Goal: Task Accomplishment & Management: Complete application form

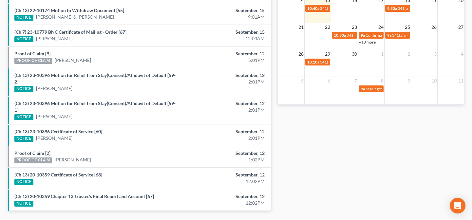
scroll to position [233, 0]
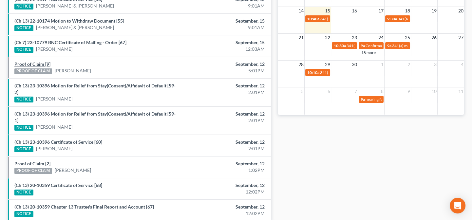
click at [41, 64] on link "Proof of Claim [9]" at bounding box center [32, 64] width 36 height 6
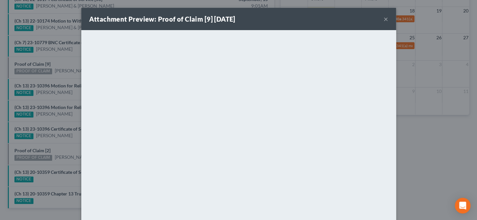
click at [62, 91] on div "Attachment Preview: Proof of Claim [9] 09/12/2025 × <object ng-attr-data='https…" at bounding box center [238, 110] width 477 height 220
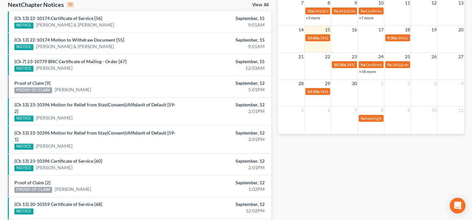
scroll to position [204, 0]
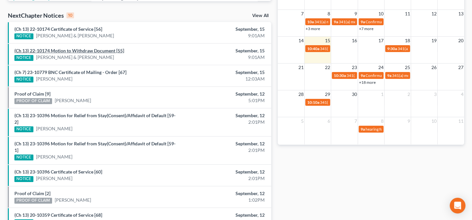
click at [100, 52] on link "(Ch 13) 22-10174 Motion to Withdraw Document [55]" at bounding box center [69, 51] width 110 height 6
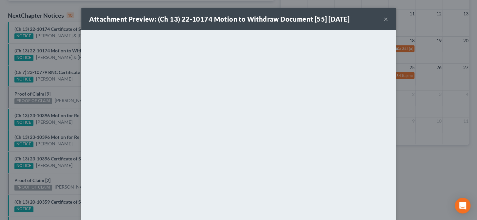
click at [59, 128] on div "Attachment Preview: (Ch 13) 22-10174 Motion to Withdraw Document [55] 09/15/202…" at bounding box center [238, 110] width 477 height 220
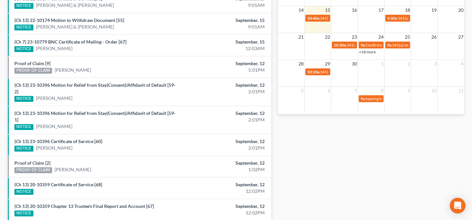
scroll to position [263, 0]
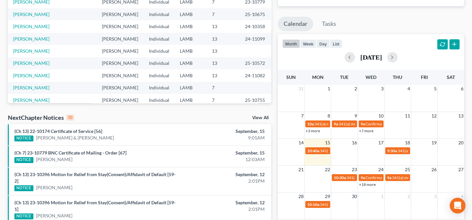
scroll to position [119, 0]
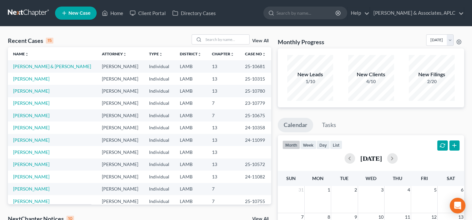
click at [75, 11] on span "New Case" at bounding box center [80, 13] width 22 height 5
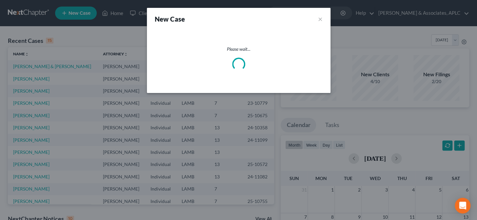
select select "35"
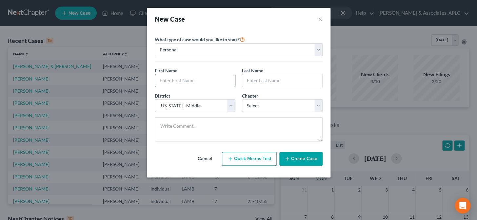
click at [191, 83] on input "text" at bounding box center [195, 80] width 80 height 12
type input "Pamela"
type input "Lucas"
click at [262, 105] on select "Select 7 11 12 13" at bounding box center [282, 105] width 81 height 13
select select "0"
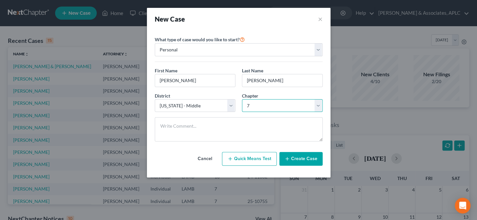
click at [242, 99] on select "Select 7 11 12 13" at bounding box center [282, 105] width 81 height 13
click at [294, 160] on button "Create Case" at bounding box center [300, 159] width 43 height 14
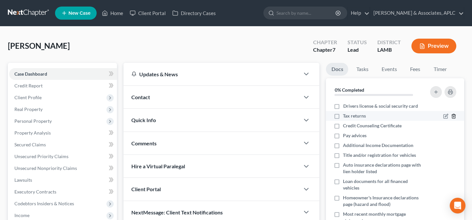
click at [454, 116] on line "button" at bounding box center [454, 116] width 0 height 1
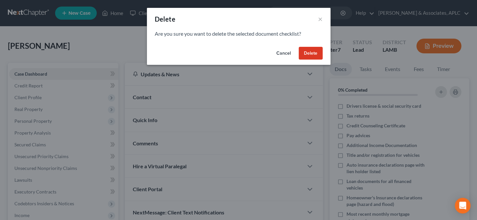
click at [309, 49] on button "Delete" at bounding box center [311, 53] width 24 height 13
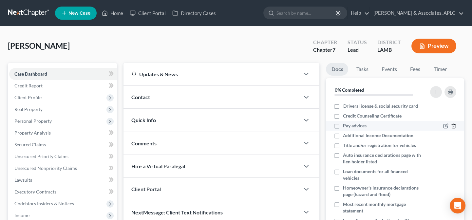
click at [451, 126] on icon "button" at bounding box center [453, 126] width 5 height 5
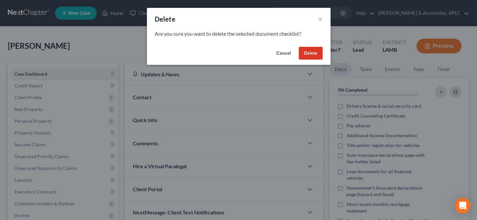
click at [309, 53] on button "Delete" at bounding box center [311, 53] width 24 height 13
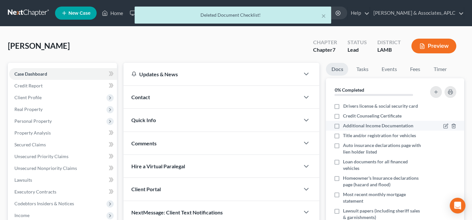
click at [343, 127] on label "Additional Income Documentation" at bounding box center [378, 126] width 70 height 7
click at [346, 127] on input "Additional Income Documentation" at bounding box center [348, 125] width 4 height 4
checkbox input "true"
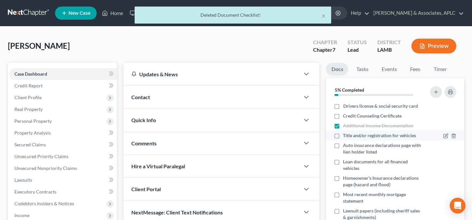
click at [343, 134] on label "Title and/or registration for vehicles" at bounding box center [379, 135] width 73 height 7
click at [346, 134] on input "Title and/or registration for vehicles" at bounding box center [348, 134] width 4 height 4
checkbox input "true"
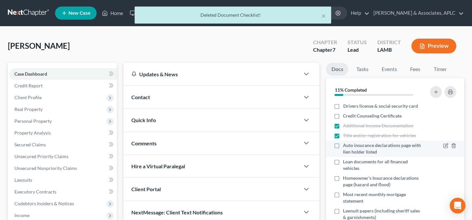
click at [343, 145] on label "Auto insurance declarations page with lien holder listed" at bounding box center [383, 148] width 81 height 13
click at [346, 145] on input "Auto insurance declarations page with lien holder listed" at bounding box center [348, 144] width 4 height 4
checkbox input "true"
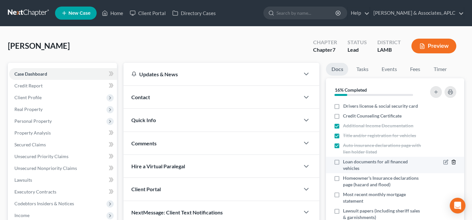
click at [454, 162] on line "button" at bounding box center [454, 162] width 0 height 1
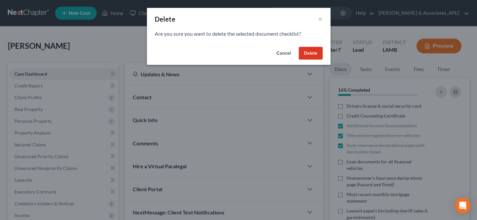
click at [310, 54] on button "Delete" at bounding box center [311, 53] width 24 height 13
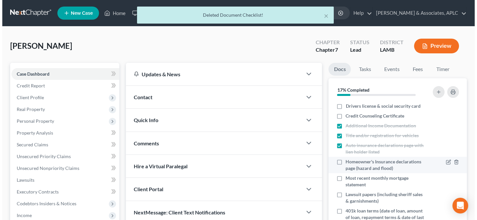
scroll to position [30, 0]
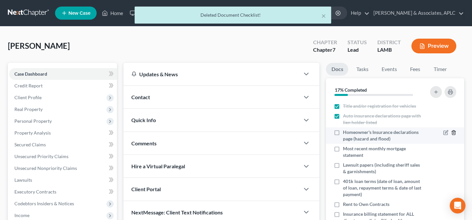
click at [452, 132] on icon "button" at bounding box center [453, 133] width 3 height 4
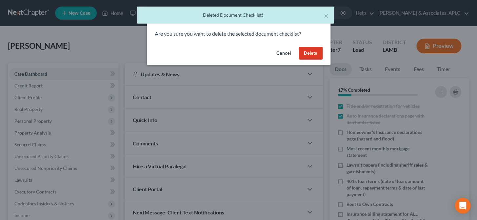
drag, startPoint x: 308, startPoint y: 45, endPoint x: 307, endPoint y: 49, distance: 3.9
click at [308, 45] on div "Cancel Delete" at bounding box center [239, 54] width 184 height 21
click at [307, 50] on button "Delete" at bounding box center [311, 53] width 24 height 13
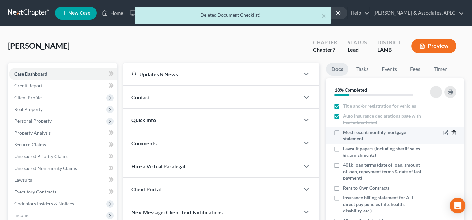
click at [451, 132] on icon "button" at bounding box center [453, 132] width 5 height 5
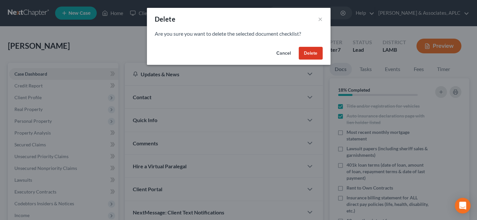
click at [304, 54] on button "Delete" at bounding box center [311, 53] width 24 height 13
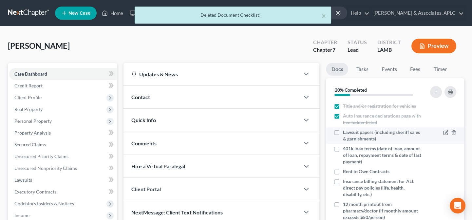
click at [343, 132] on label "Lawsuit papers (including sheriff sales & garnishments)" at bounding box center [383, 135] width 81 height 13
click at [346, 132] on input "Lawsuit papers (including sheriff sales & garnishments)" at bounding box center [348, 131] width 4 height 4
checkbox input "true"
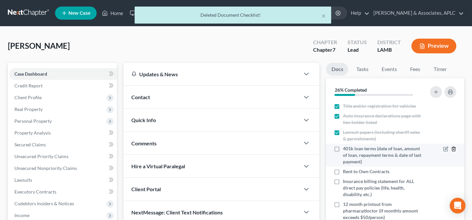
click at [451, 149] on icon "button" at bounding box center [453, 149] width 5 height 5
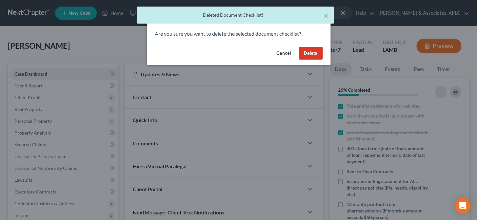
click at [310, 52] on button "Delete" at bounding box center [311, 53] width 24 height 13
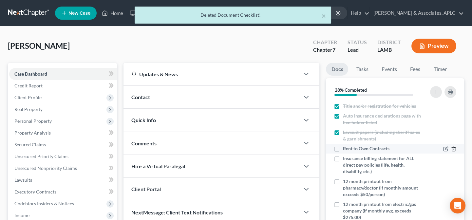
click at [452, 148] on icon "button" at bounding box center [453, 149] width 3 height 4
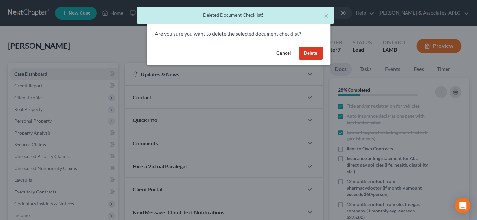
click at [313, 52] on button "Delete" at bounding box center [311, 53] width 24 height 13
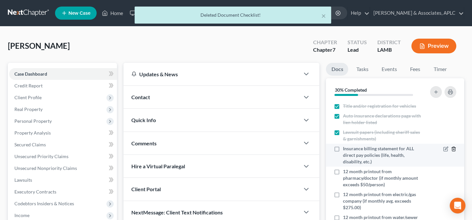
click at [451, 149] on icon "button" at bounding box center [453, 149] width 5 height 5
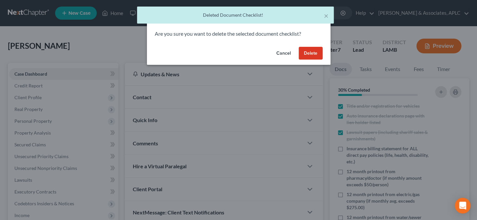
click at [304, 54] on button "Delete" at bounding box center [311, 53] width 24 height 13
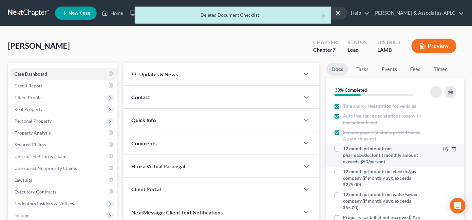
click at [451, 148] on icon "button" at bounding box center [453, 149] width 5 height 5
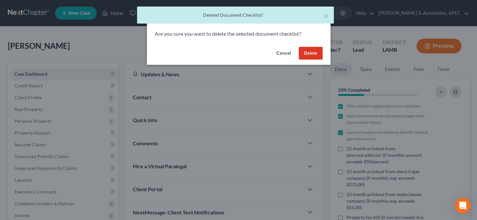
click at [302, 53] on button "Delete" at bounding box center [311, 53] width 24 height 13
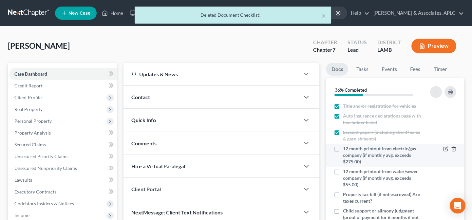
click at [454, 149] on line "button" at bounding box center [454, 149] width 0 height 1
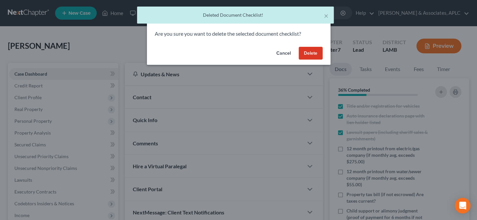
click at [313, 52] on button "Delete" at bounding box center [311, 53] width 24 height 13
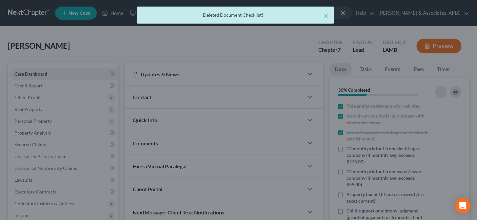
scroll to position [27, 0]
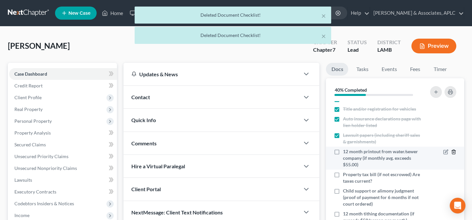
click at [454, 152] on line "button" at bounding box center [454, 152] width 0 height 1
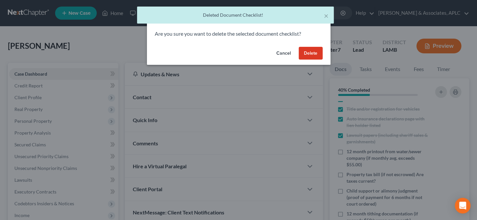
click at [308, 50] on button "Delete" at bounding box center [311, 53] width 24 height 13
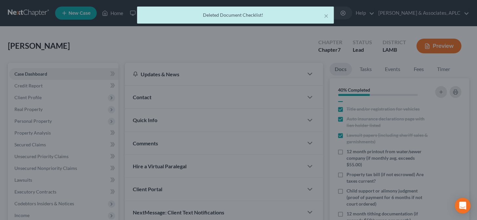
scroll to position [4, 0]
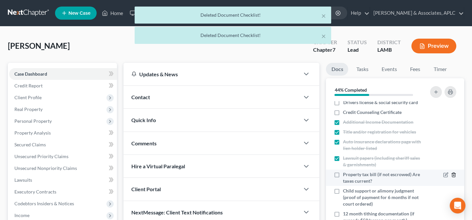
click at [451, 174] on icon "button" at bounding box center [453, 174] width 5 height 5
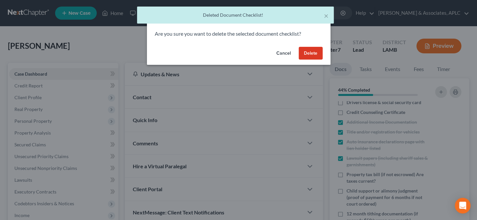
click at [311, 52] on button "Delete" at bounding box center [311, 53] width 24 height 13
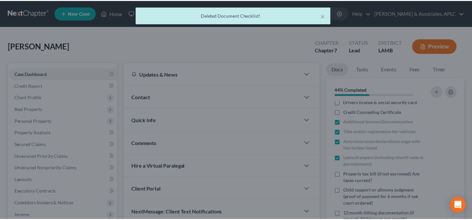
scroll to position [0, 0]
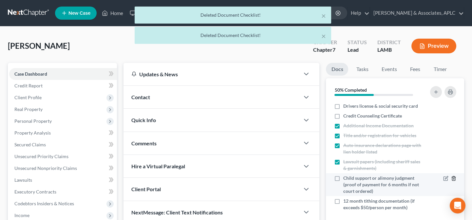
click at [453, 178] on icon "button" at bounding box center [453, 178] width 5 height 5
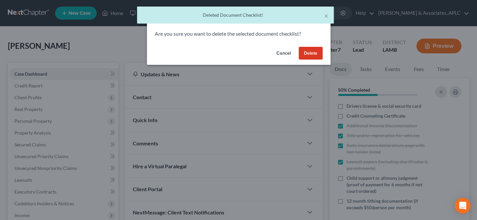
click at [307, 55] on button "Delete" at bounding box center [311, 53] width 24 height 13
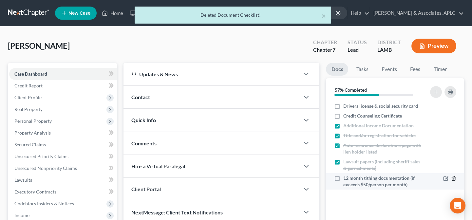
click at [452, 177] on polyline "button" at bounding box center [454, 177] width 4 height 0
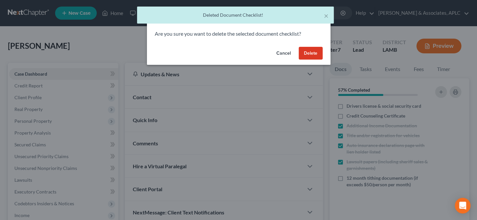
click at [305, 52] on button "Delete" at bounding box center [311, 53] width 24 height 13
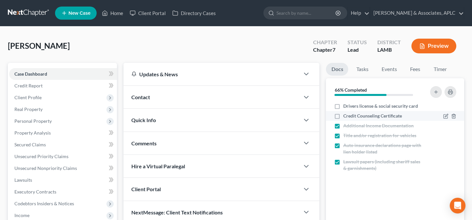
click at [343, 115] on label "Credit Counseling Certificate" at bounding box center [372, 116] width 59 height 7
click at [346, 115] on input "Credit Counseling Certificate" at bounding box center [348, 115] width 4 height 4
checkbox input "true"
click at [175, 98] on div "Contact" at bounding box center [212, 97] width 176 height 23
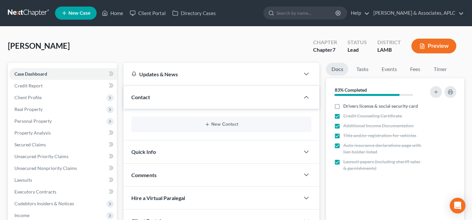
click at [229, 128] on div "New Contact" at bounding box center [221, 125] width 180 height 16
click at [229, 125] on button "New Contact" at bounding box center [222, 124] width 170 height 5
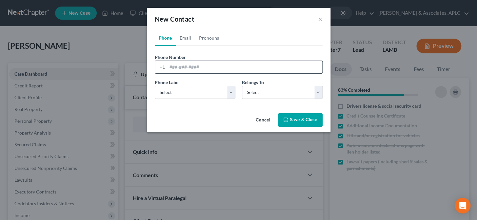
click at [199, 67] on input "tel" at bounding box center [244, 67] width 155 height 12
type input "(225) 718-3015"
click at [166, 99] on div "Phone Label * Select Mobile Home Work Other Belongs To * Select Client Other" at bounding box center [238, 91] width 174 height 25
click at [164, 95] on select "Select Mobile Home Work Other" at bounding box center [195, 92] width 81 height 13
select select "0"
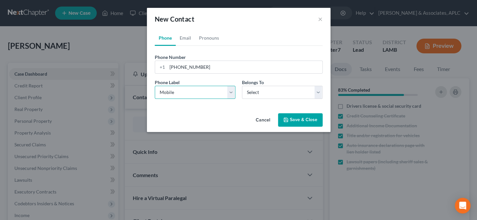
click at [155, 86] on select "Select Mobile Home Work Other" at bounding box center [195, 92] width 81 height 13
click at [259, 94] on select "Select Client Other" at bounding box center [282, 92] width 81 height 13
select select "0"
click at [242, 86] on select "Select Client Other" at bounding box center [282, 92] width 81 height 13
select select "0"
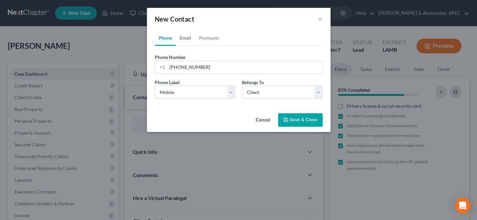
drag, startPoint x: 188, startPoint y: 38, endPoint x: 189, endPoint y: 50, distance: 11.8
click at [188, 39] on link "Email" at bounding box center [185, 38] width 19 height 16
click at [189, 69] on input "email" at bounding box center [244, 67] width 155 height 12
paste input "pamelalucas033@gmail.com"
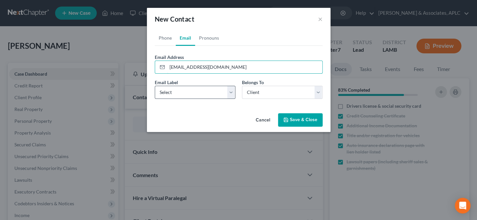
type input "pamelalucas033@gmail.com"
click at [204, 92] on select "Select Home Work Other" at bounding box center [195, 92] width 81 height 13
select select "0"
click at [155, 86] on select "Select Home Work Other" at bounding box center [195, 92] width 81 height 13
click at [285, 122] on polyline "button" at bounding box center [286, 121] width 2 height 2
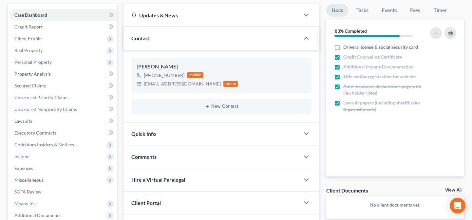
scroll to position [59, 0]
click at [182, 139] on div "Quick Info" at bounding box center [212, 133] width 176 height 23
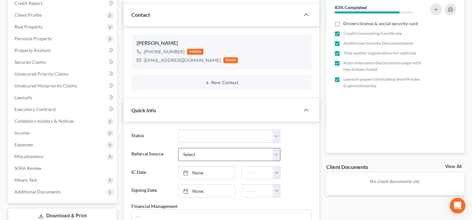
scroll to position [119, 0]
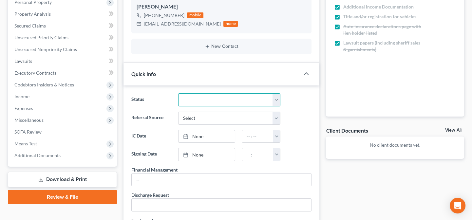
click at [191, 101] on select "Closed Confirmed Confirmed - 30 Day Default Discharged Discharged & Reported Di…" at bounding box center [229, 99] width 103 height 13
select select "14"
click at [178, 93] on select "Closed Confirmed Confirmed - 30 Day Default Discharged Discharged & Reported Di…" at bounding box center [229, 99] width 103 height 13
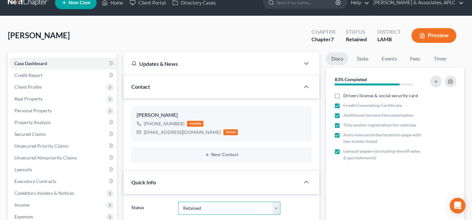
scroll to position [0, 0]
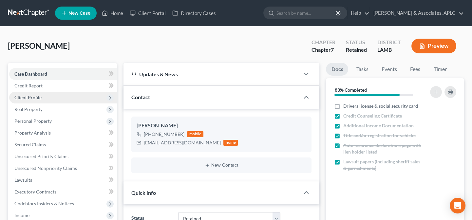
click at [28, 98] on span "Client Profile" at bounding box center [27, 98] width 27 height 6
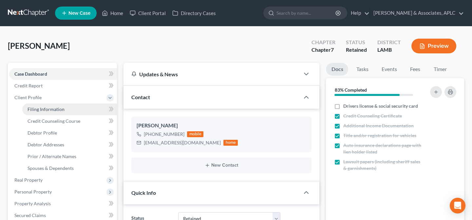
click at [37, 110] on span "Filing Information" at bounding box center [46, 110] width 37 height 6
select select "1"
select select "0"
select select "35"
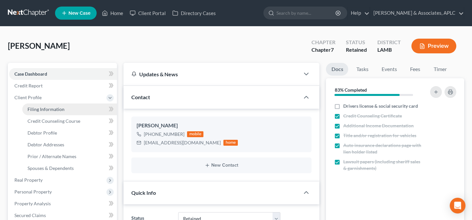
select select "0"
select select "19"
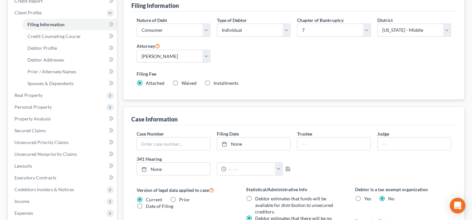
scroll to position [89, 0]
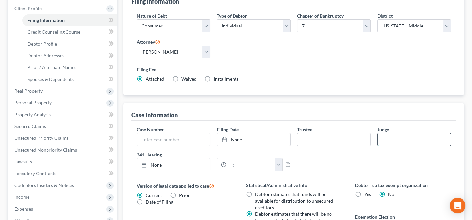
click at [379, 139] on input "text" at bounding box center [414, 139] width 73 height 12
type input "Michael Crawford"
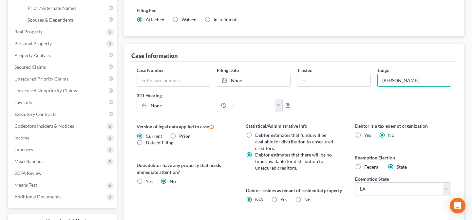
scroll to position [149, 0]
click at [305, 203] on label "No" at bounding box center [308, 199] width 6 height 7
click at [307, 201] on input "No" at bounding box center [309, 198] width 4 height 4
radio input "true"
radio input "false"
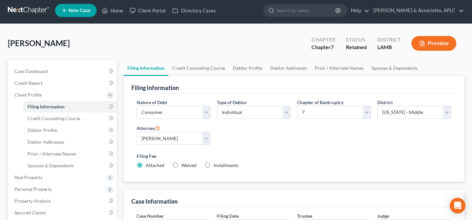
scroll to position [0, 0]
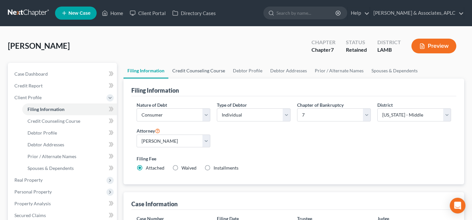
click at [184, 71] on link "Credit Counseling Course" at bounding box center [198, 71] width 61 height 16
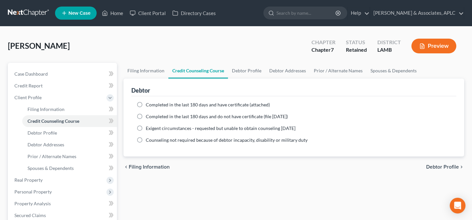
click at [146, 116] on label "Completed in the last 180 days and do not have certificate (file within 14 days)" at bounding box center [217, 116] width 142 height 7
click at [148, 116] on input "Completed in the last 180 days and do not have certificate (file within 14 days)" at bounding box center [150, 115] width 4 height 4
radio input "true"
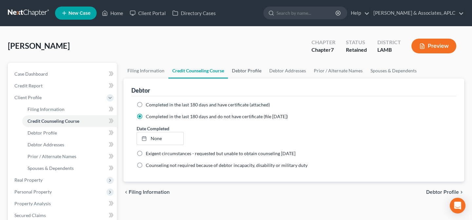
click at [250, 71] on link "Debtor Profile" at bounding box center [246, 71] width 37 height 16
select select "0"
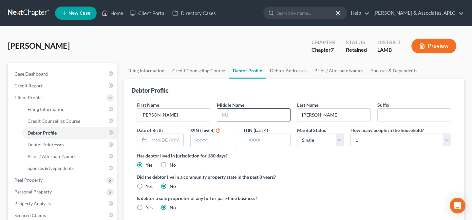
click at [263, 113] on input "text" at bounding box center [253, 115] width 73 height 12
type input "Renee"
type input "09/01/1970"
type input "5918"
click at [318, 134] on select "Select Single Married Separated Divorced Widowed" at bounding box center [320, 140] width 47 height 13
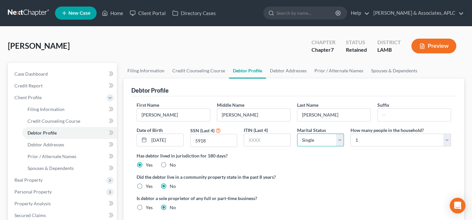
select select "3"
click at [297, 134] on select "Select Single Married Separated Divorced Widowed" at bounding box center [320, 140] width 47 height 13
click at [146, 185] on label "Yes" at bounding box center [149, 186] width 7 height 7
click at [148, 185] on input "Yes" at bounding box center [150, 185] width 4 height 4
radio input "true"
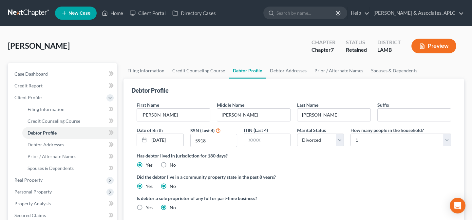
radio input "false"
click at [280, 68] on link "Debtor Addresses" at bounding box center [288, 71] width 45 height 16
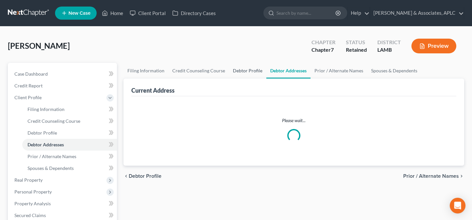
select select "0"
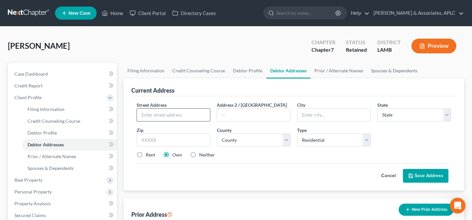
click at [187, 111] on input "text" at bounding box center [173, 115] width 73 height 12
type input "12455 Thelma Street"
type input "New Roads"
select select "19"
type input "70760"
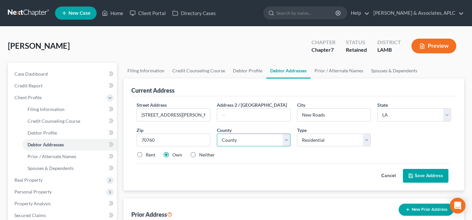
click at [253, 137] on select "County Acadia Allen Ascension Assumption Avoyelles Beauregard Bienville Bossier…" at bounding box center [254, 140] width 74 height 13
select select "38"
click at [217, 134] on select "County Acadia Allen Ascension Assumption Avoyelles Beauregard Bienville Bossier…" at bounding box center [254, 140] width 74 height 13
click at [425, 177] on button "Save Address" at bounding box center [426, 176] width 46 height 14
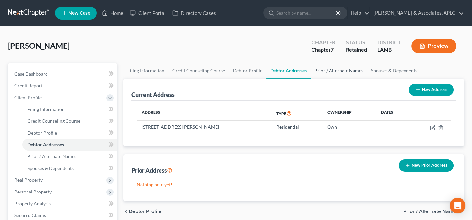
click at [338, 69] on link "Prior / Alternate Names" at bounding box center [339, 71] width 57 height 16
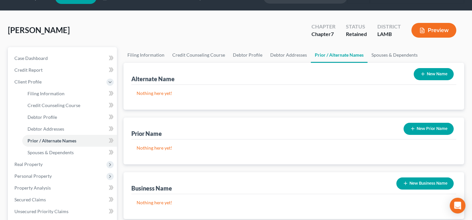
scroll to position [30, 0]
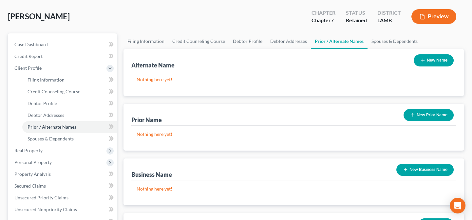
click at [423, 115] on button "New Prior Name" at bounding box center [429, 115] width 50 height 12
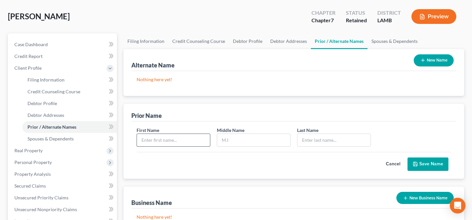
click at [203, 141] on input "text" at bounding box center [173, 140] width 73 height 12
type input "Pamela"
type input "R."
type input "Hawkins"
click at [426, 164] on button "Save Name" at bounding box center [428, 165] width 41 height 14
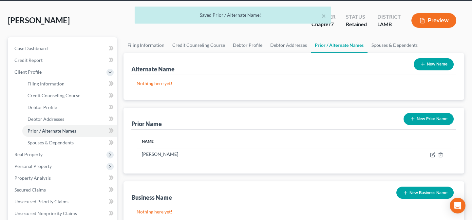
scroll to position [0, 0]
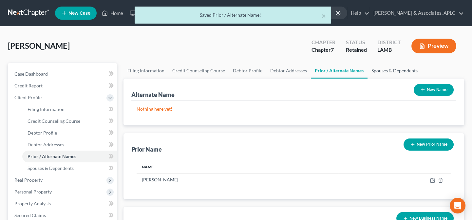
click at [399, 69] on link "Spouses & Dependents" at bounding box center [395, 71] width 54 height 16
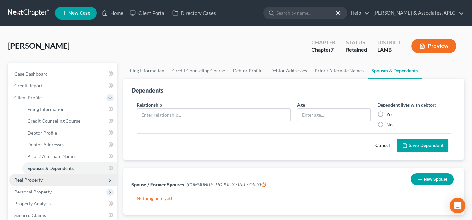
click at [55, 181] on span "Real Property" at bounding box center [63, 180] width 108 height 12
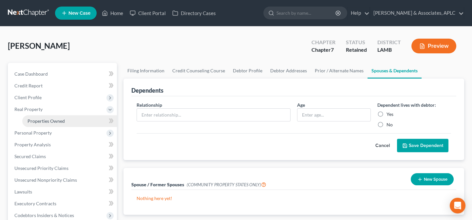
click at [63, 121] on span "Properties Owned" at bounding box center [46, 121] width 37 height 6
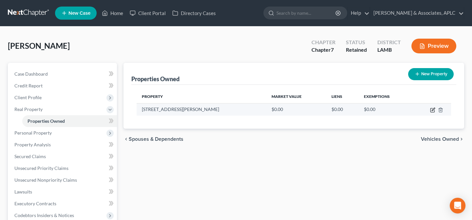
click at [433, 109] on icon "button" at bounding box center [433, 109] width 3 height 3
select select "19"
select select "38"
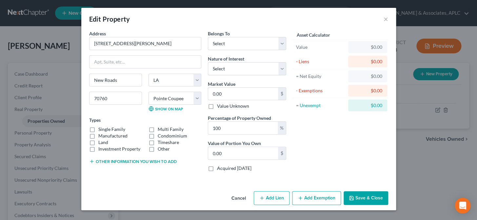
click at [98, 129] on label "Single Family" at bounding box center [111, 129] width 27 height 7
click at [101, 129] on input "Single Family" at bounding box center [103, 128] width 4 height 4
checkbox input "true"
click at [124, 162] on button "Other information you wish to add" at bounding box center [133, 161] width 88 height 5
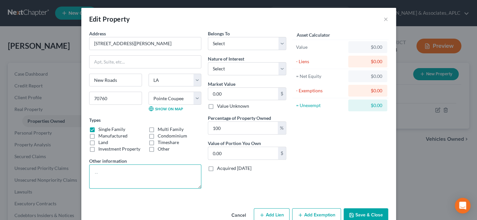
click at [121, 175] on textarea at bounding box center [145, 177] width 112 height 24
type textarea "House & Lot"
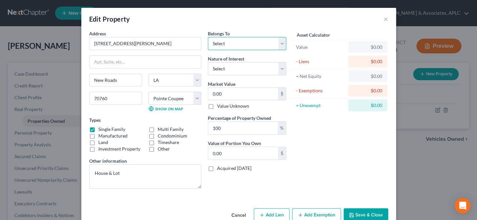
click at [231, 45] on select "Select Debtor 1 Only Debtor 2 Only Debtor 1 And Debtor 2 Only At Least One Of T…" at bounding box center [247, 43] width 78 height 13
select select "3"
click at [208, 37] on select "Select Debtor 1 Only Debtor 2 Only Debtor 1 And Debtor 2 Only At Least One Of T…" at bounding box center [247, 43] width 78 height 13
click at [240, 69] on select "Select Fee Simple Joint Tenant Life Estate Equitable Interest Future Interest T…" at bounding box center [247, 68] width 78 height 13
select select "0"
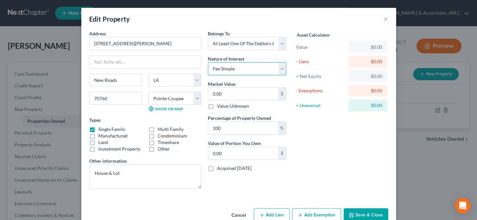
click at [208, 62] on select "Select Fee Simple Joint Tenant Life Estate Equitable Interest Future Interest T…" at bounding box center [247, 68] width 78 height 13
click at [230, 96] on input "0.00" at bounding box center [243, 94] width 70 height 12
type input "8"
type input "8.00"
type input "89"
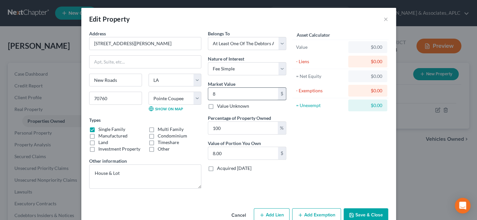
type input "89.00"
type input "890"
type input "890.00"
type input "8900"
type input "8,900.00"
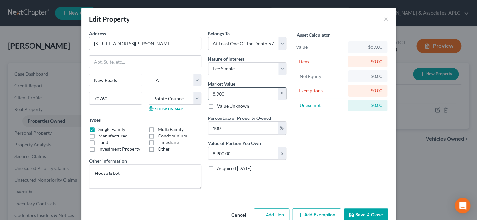
type input "8,9000"
type input "89,000.00"
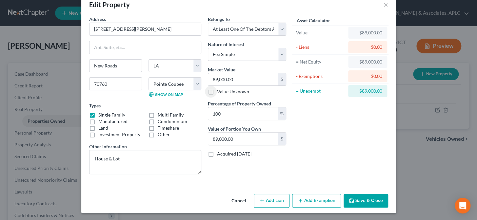
click at [322, 202] on button "Add Exemption" at bounding box center [316, 201] width 49 height 14
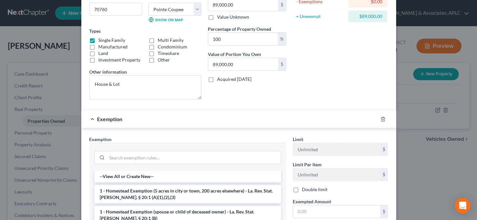
scroll to position [134, 0]
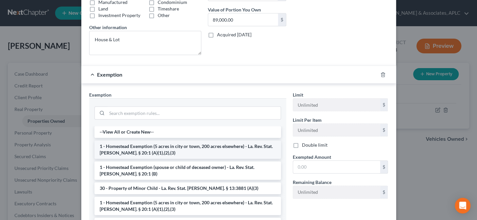
click at [164, 152] on li "1 - Homestead Exemption (5 acres in city or town, 200 acres elsewhere) - La. Re…" at bounding box center [187, 150] width 187 height 18
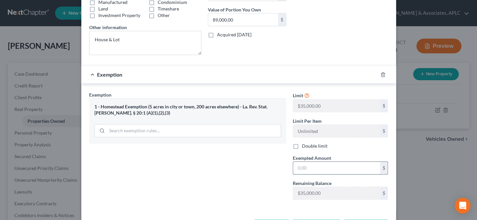
click at [340, 171] on input "text" at bounding box center [336, 168] width 87 height 12
type input "35,000.00"
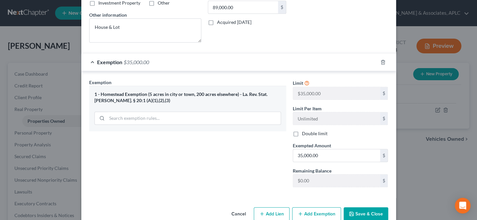
scroll to position [159, 0]
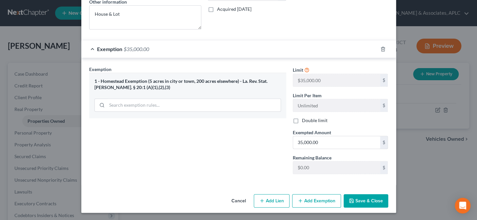
click at [271, 199] on button "Add Lien" at bounding box center [272, 201] width 36 height 14
select select "3"
select select "0"
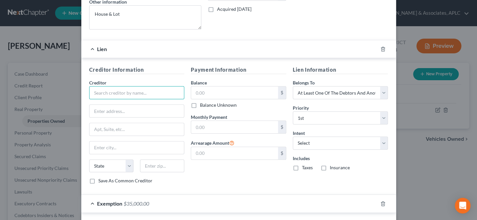
click at [131, 95] on input "text" at bounding box center [136, 92] width 95 height 13
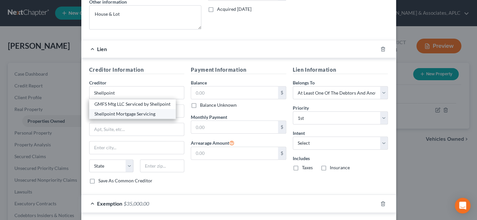
click at [129, 115] on div "Shellpoint Mortgage Servicing" at bounding box center [132, 114] width 76 height 7
type input "Shellpoint Mortgage Servicing"
type input "P.O. Box 650840"
type input "Dallas"
select select "45"
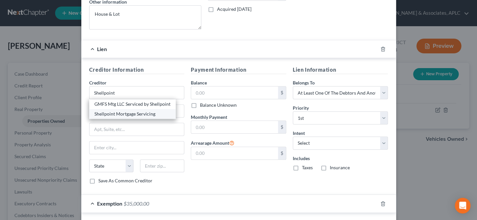
type input "75265"
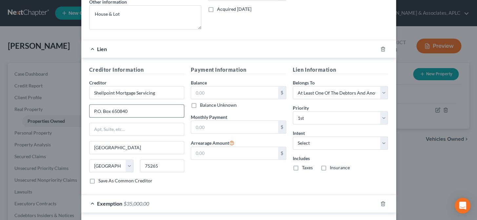
click at [132, 112] on input "P.O. Box 650840" at bounding box center [136, 111] width 95 height 12
type input "P.O. Box 60535"
type input "91716"
type input "City Of Industry"
select select "4"
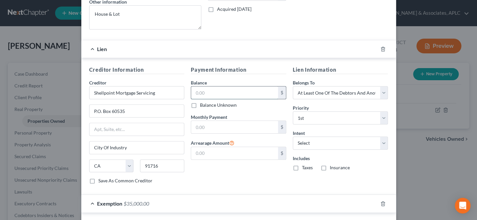
click at [203, 93] on input "text" at bounding box center [234, 93] width 87 height 12
type input "47,000.00"
type input "760.08"
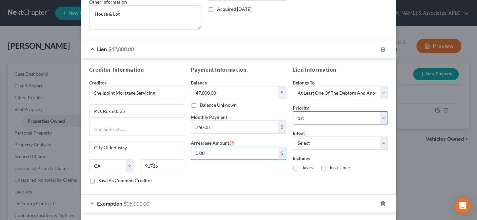
type input "0.00"
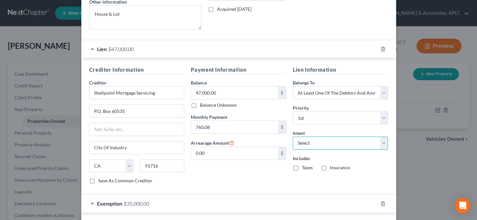
click at [338, 146] on select "Select Surrender Redeem Reaffirm Avoid Other" at bounding box center [340, 143] width 95 height 13
select select "2"
click at [293, 137] on select "Select Surrender Redeem Reaffirm Avoid Other" at bounding box center [340, 143] width 95 height 13
click at [302, 168] on label "Taxes" at bounding box center [307, 168] width 11 height 7
click at [305, 168] on input "Taxes" at bounding box center [307, 167] width 4 height 4
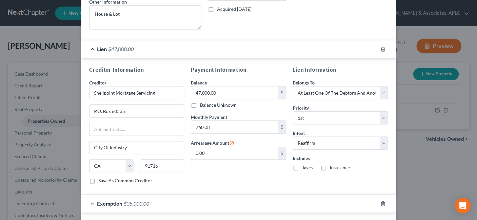
checkbox input "true"
click at [330, 167] on label "Insurance" at bounding box center [340, 168] width 20 height 7
click at [332, 167] on input "Insurance" at bounding box center [334, 167] width 4 height 4
checkbox input "true"
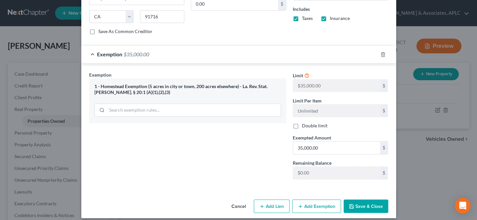
scroll to position [314, 0]
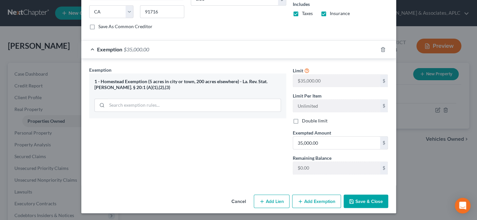
click at [358, 202] on button "Save & Close" at bounding box center [366, 202] width 45 height 14
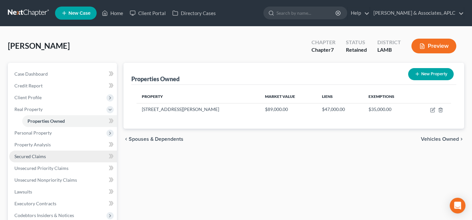
click at [38, 156] on span "Secured Claims" at bounding box center [29, 157] width 31 height 6
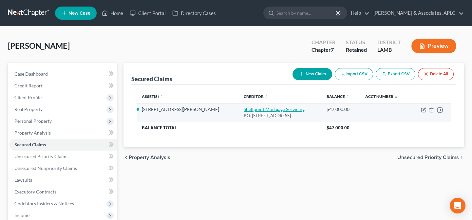
click at [244, 109] on link "Shellpoint Mortgage Servicing" at bounding box center [274, 110] width 61 height 6
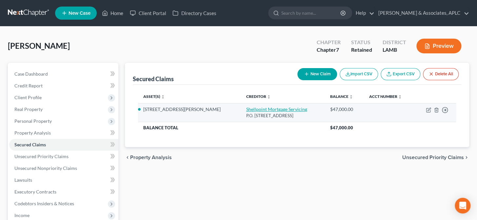
select select "4"
select select "2"
select select "3"
select select "0"
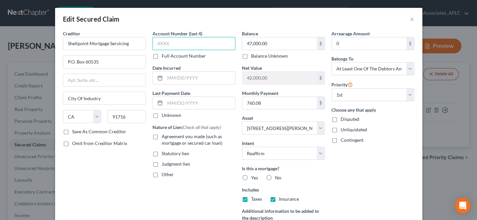
click at [168, 45] on input "text" at bounding box center [193, 43] width 83 height 13
type input "0159"
click at [180, 80] on input "text" at bounding box center [200, 78] width 70 height 12
click at [162, 115] on label "Unknown" at bounding box center [172, 115] width 20 height 7
click at [164, 115] on input "Unknown" at bounding box center [166, 114] width 4 height 4
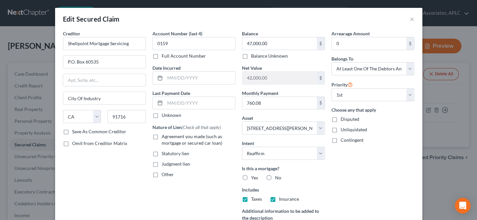
checkbox input "true"
drag, startPoint x: 151, startPoint y: 137, endPoint x: 184, endPoint y: 119, distance: 37.4
click at [162, 137] on label "Agreement you made (such as mortgage or secured car loan)" at bounding box center [199, 139] width 74 height 13
click at [164, 137] on input "Agreement you made (such as mortgage or secured car loan)" at bounding box center [166, 135] width 4 height 4
checkbox input "true"
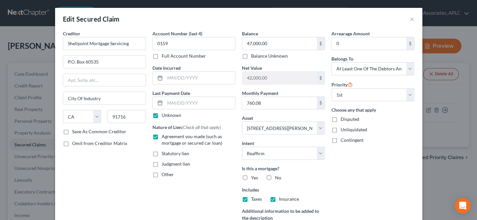
click at [251, 178] on label "Yes" at bounding box center [254, 178] width 7 height 7
click at [254, 178] on input "Yes" at bounding box center [256, 177] width 4 height 4
radio input "true"
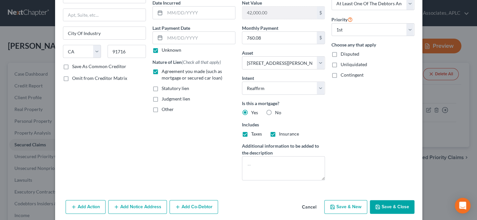
scroll to position [77, 0]
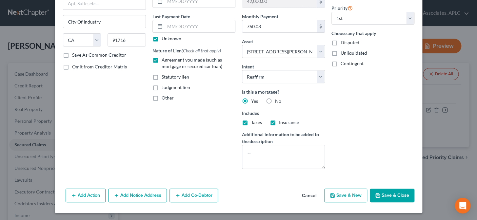
click at [127, 197] on button "Add Notice Address" at bounding box center [137, 196] width 59 height 14
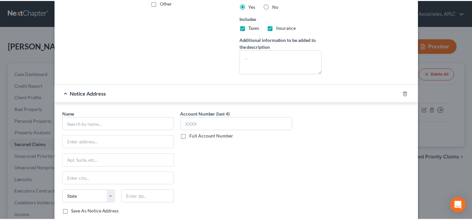
scroll to position [196, 0]
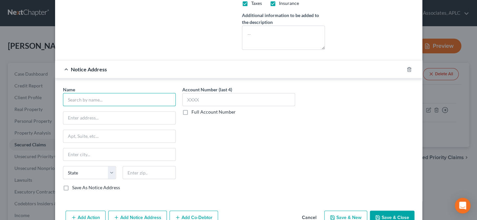
click at [132, 102] on input "text" at bounding box center [119, 99] width 113 height 13
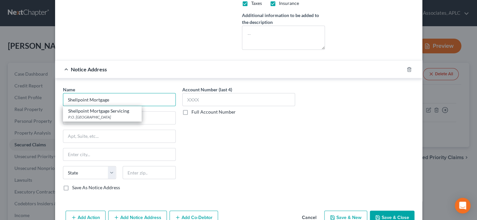
type input "Shellpoint Mortgage"
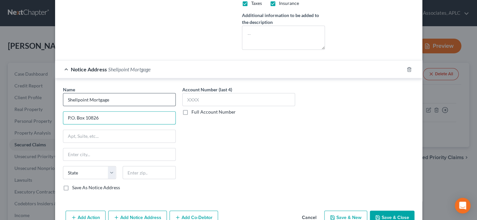
type input "P.O. Box 10826"
type input "3"
type input "29603"
type input "Greenville"
select select "42"
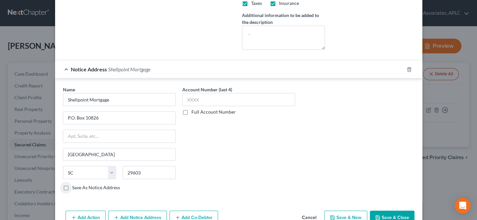
click at [72, 188] on label "Save As Notice Address" at bounding box center [96, 188] width 48 height 7
click at [75, 188] on input "Save As Notice Address" at bounding box center [77, 187] width 4 height 4
checkbox input "true"
click at [394, 217] on button "Save & Close" at bounding box center [392, 218] width 45 height 14
select select
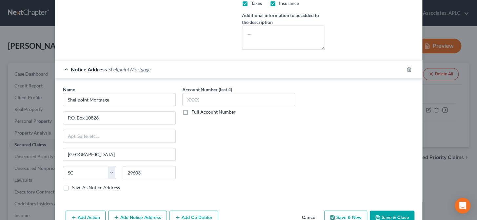
checkbox input "false"
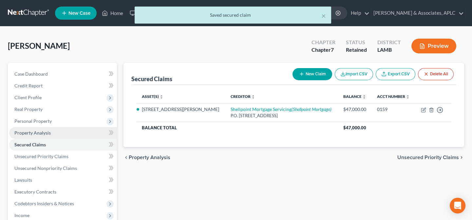
click at [26, 136] on link "Property Analysis" at bounding box center [63, 133] width 108 height 12
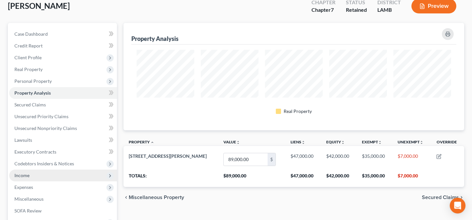
scroll to position [30, 0]
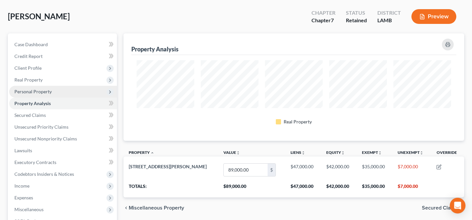
click at [32, 90] on span "Personal Property" at bounding box center [32, 92] width 37 height 6
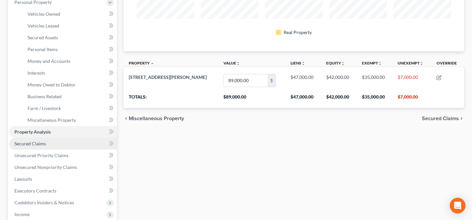
click at [36, 143] on span "Secured Claims" at bounding box center [29, 144] width 31 height 6
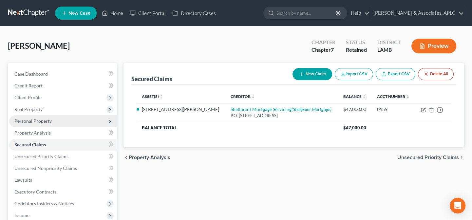
click at [30, 122] on span "Personal Property" at bounding box center [32, 121] width 37 height 6
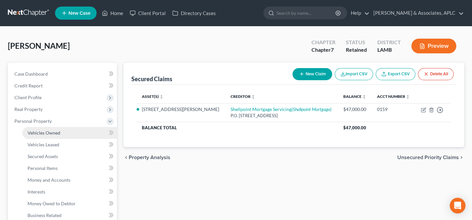
click at [33, 132] on span "Vehicles Owned" at bounding box center [44, 133] width 33 height 6
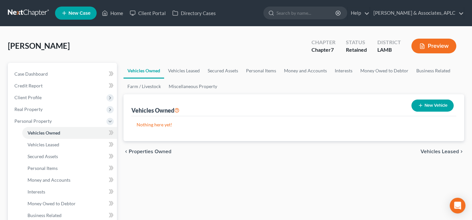
click at [445, 105] on button "New Vehicle" at bounding box center [433, 106] width 42 height 12
select select "0"
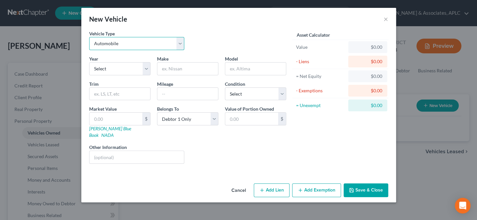
click at [112, 43] on select "Select Automobile Truck Trailer Watercraft Aircraft Motor Home Atv Other Vehicle" at bounding box center [136, 43] width 95 height 13
click at [89, 37] on select "Select Automobile Truck Trailer Watercraft Aircraft Motor Home Atv Other Vehicle" at bounding box center [136, 43] width 95 height 13
click at [109, 68] on select "Select 2026 2025 2024 2023 2022 2021 2020 2019 2018 2017 2016 2015 2014 2013 20…" at bounding box center [119, 68] width 61 height 13
select select "16"
click at [89, 62] on select "Select 2026 2025 2024 2023 2022 2021 2020 2019 2018 2017 2016 2015 2014 2013 20…" at bounding box center [119, 68] width 61 height 13
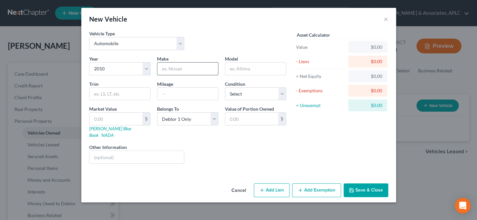
click at [181, 69] on input "text" at bounding box center [187, 69] width 61 height 12
type input "Toyota"
click at [259, 70] on input "text" at bounding box center [255, 69] width 61 height 12
type input "Corolla"
click at [189, 97] on input "text" at bounding box center [187, 94] width 61 height 12
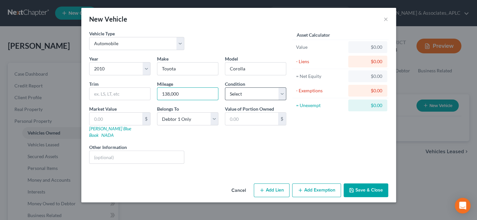
type input "138,000"
click at [252, 94] on select "Select Excellent Very Good Good Fair Poor" at bounding box center [255, 94] width 61 height 13
select select "3"
click at [225, 88] on select "Select Excellent Very Good Good Fair Poor" at bounding box center [255, 94] width 61 height 13
click at [114, 132] on link "NADA" at bounding box center [107, 135] width 12 height 6
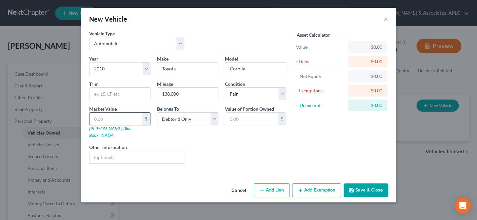
click at [115, 115] on input "text" at bounding box center [115, 119] width 53 height 12
type input "4"
type input "4.00"
type input "40"
type input "40.00"
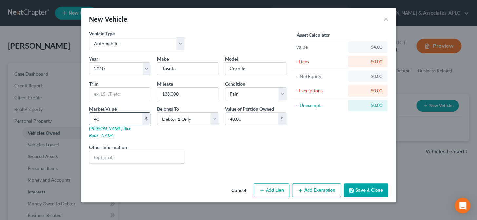
type input "400"
type input "400.00"
type input "4000"
type input "4,000.00"
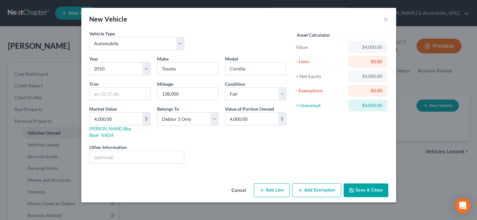
click at [321, 184] on button "Add Exemption" at bounding box center [316, 191] width 49 height 14
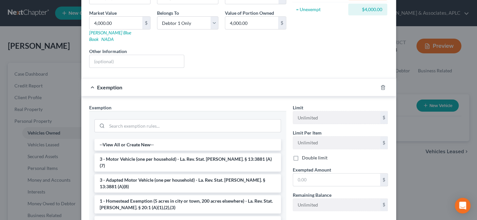
scroll to position [119, 0]
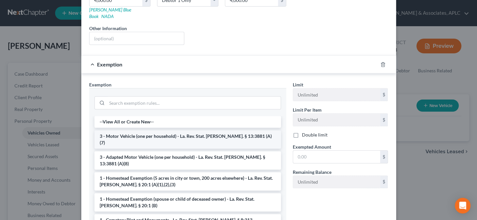
click at [152, 130] on li "3 - Motor Vehicle (one per household) - La. Rev. Stat. Ann. § 13:3881 (A)(7)" at bounding box center [187, 139] width 187 height 18
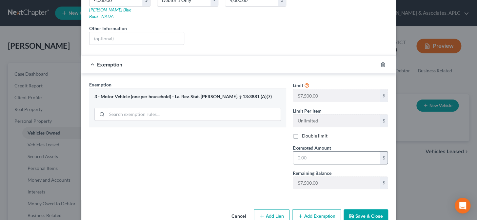
click at [305, 154] on input "text" at bounding box center [336, 158] width 87 height 12
type input "7,500.00"
click at [365, 211] on button "Save & Close" at bounding box center [366, 216] width 45 height 14
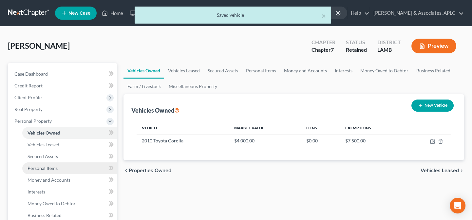
click at [42, 167] on span "Personal Items" at bounding box center [43, 169] width 30 height 6
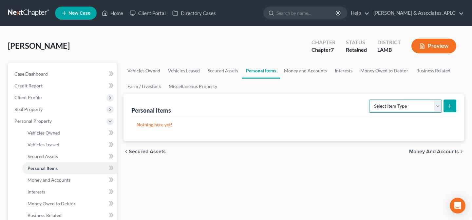
click at [408, 105] on select "Select Item Type Clothing Collectibles Of Value Electronics Firearms Household …" at bounding box center [405, 106] width 73 height 13
select select "household_goods"
click at [370, 100] on select "Select Item Type Clothing Collectibles Of Value Electronics Firearms Household …" at bounding box center [405, 106] width 73 height 13
click at [449, 108] on icon "submit" at bounding box center [449, 106] width 5 height 5
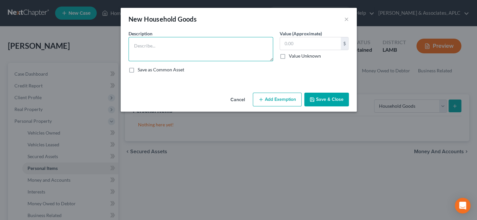
click at [186, 44] on textarea at bounding box center [201, 49] width 145 height 24
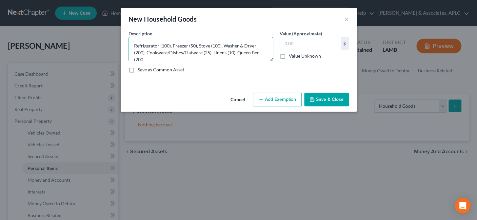
scroll to position [1, 0]
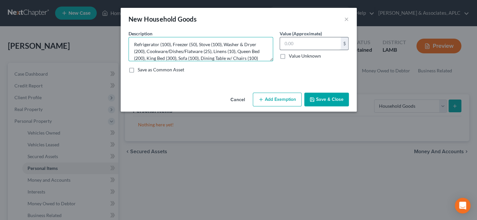
type textarea "Refrigerator (100), Freezer (50), Stove (100), Washer & Dryer (200), Cookware/D…"
click at [290, 44] on input "text" at bounding box center [310, 43] width 61 height 12
click at [297, 41] on input "text" at bounding box center [310, 43] width 61 height 12
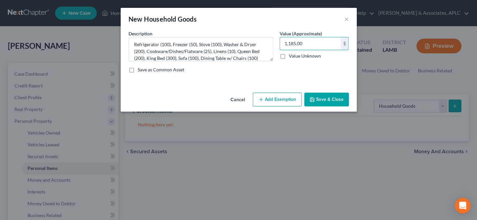
type input "1,185.00"
click at [278, 101] on button "Add Exemption" at bounding box center [277, 100] width 49 height 14
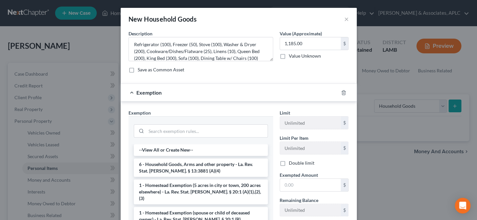
click at [174, 167] on li "6 - Household Goods, Arms and other property - La. Rev. Stat. Ann. § 13:3881 (A…" at bounding box center [201, 168] width 134 height 18
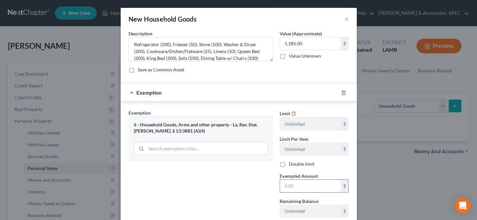
click at [298, 182] on input "text" at bounding box center [310, 186] width 61 height 12
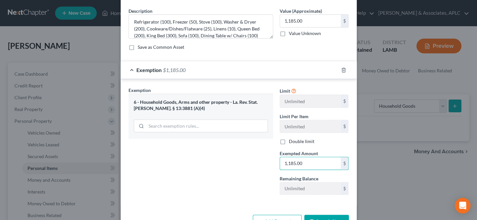
scroll to position [44, 0]
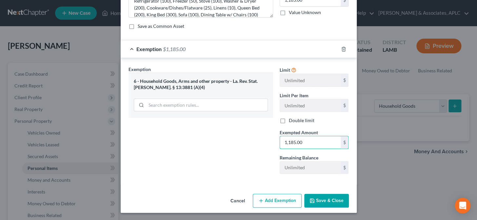
type input "1,185.00"
click at [323, 204] on button "Save & Close" at bounding box center [326, 201] width 45 height 14
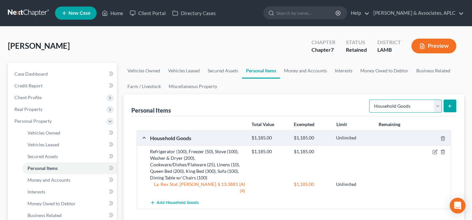
click at [384, 103] on select "Select Item Type Clothing Collectibles Of Value Electronics Firearms Household …" at bounding box center [405, 106] width 73 height 13
select select "electronics"
click at [370, 100] on select "Select Item Type Clothing Collectibles Of Value Electronics Firearms Household …" at bounding box center [405, 106] width 73 height 13
click at [449, 107] on icon "submit" at bounding box center [449, 106] width 5 height 5
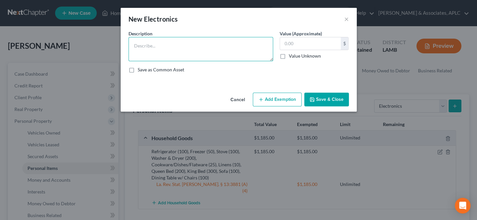
click at [159, 47] on textarea at bounding box center [201, 49] width 145 height 24
click at [159, 46] on textarea "50" TV" at bounding box center [201, 49] width 145 height 24
type textarea "50" TV-8yrs old"
type input "1"
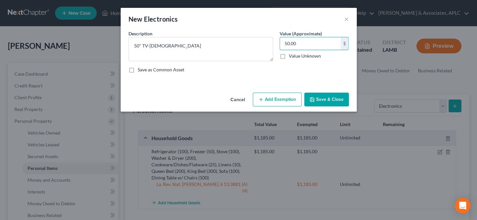
type input "50.00"
click at [319, 101] on button "Save & Close" at bounding box center [326, 100] width 45 height 14
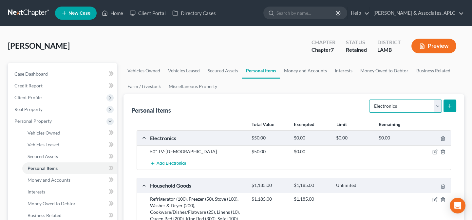
click at [410, 106] on select "Select Item Type Clothing Collectibles Of Value Electronics Firearms Household …" at bounding box center [405, 106] width 73 height 13
select select "other"
click at [370, 100] on select "Select Item Type Clothing Collectibles Of Value Electronics Firearms Household …" at bounding box center [405, 106] width 73 height 13
click at [448, 102] on button "submit" at bounding box center [450, 106] width 13 height 13
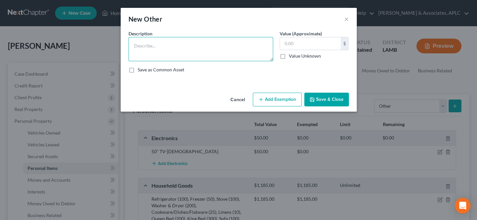
click at [212, 56] on textarea at bounding box center [201, 49] width 145 height 24
type textarea "BBQ Pit"
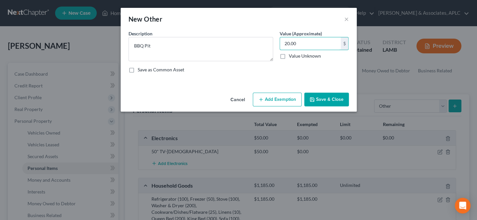
type input "20.00"
click at [321, 101] on button "Save & Close" at bounding box center [326, 100] width 45 height 14
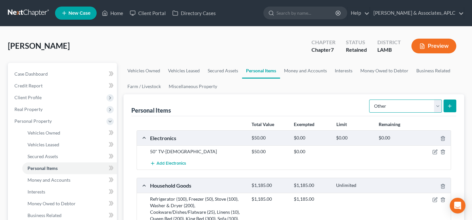
click at [391, 104] on select "Select Item Type Clothing Collectibles Of Value Electronics Firearms Household …" at bounding box center [405, 106] width 73 height 13
select select "clothing"
click at [370, 100] on select "Select Item Type Clothing Collectibles Of Value Electronics Firearms Household …" at bounding box center [405, 106] width 73 height 13
click at [453, 109] on button "submit" at bounding box center [450, 106] width 13 height 13
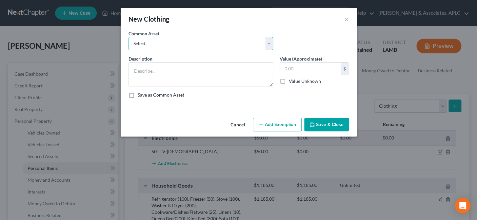
click at [162, 42] on select "Select Personal Clothing" at bounding box center [201, 43] width 145 height 13
select select "0"
click at [129, 37] on select "Select Personal Clothing" at bounding box center [201, 43] width 145 height 13
type textarea "Personal Clothing"
type input "200.00"
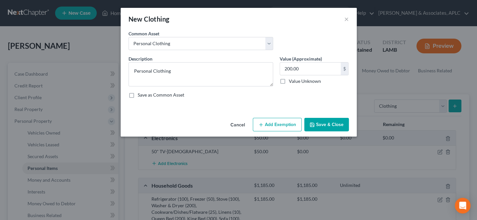
click at [275, 123] on button "Add Exemption" at bounding box center [277, 125] width 49 height 14
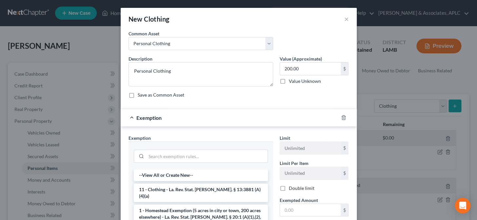
drag, startPoint x: 195, startPoint y: 189, endPoint x: 224, endPoint y: 195, distance: 29.3
click at [196, 189] on li "11 - Clothing - La. Rev. Stat. Ann. § 13:3881 (A)(4)(a)" at bounding box center [201, 193] width 134 height 18
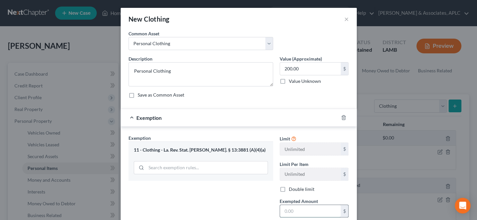
click at [301, 207] on input "text" at bounding box center [310, 211] width 61 height 12
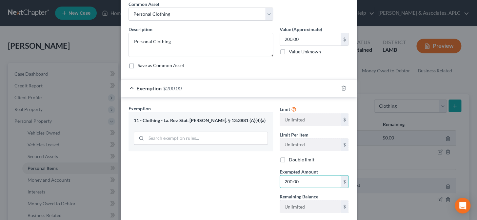
scroll to position [69, 0]
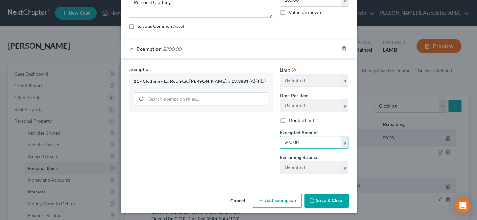
type input "200.00"
click at [326, 205] on button "Save & Close" at bounding box center [326, 201] width 45 height 14
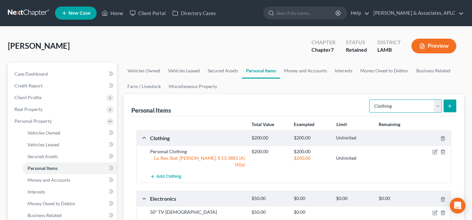
click at [390, 112] on select "Select Item Type Clothing Collectibles Of Value Electronics Firearms Household …" at bounding box center [405, 106] width 73 height 13
select select "jewelry"
click at [370, 100] on select "Select Item Type Clothing Collectibles Of Value Electronics Firearms Household …" at bounding box center [405, 106] width 73 height 13
click at [455, 107] on button "submit" at bounding box center [450, 106] width 13 height 13
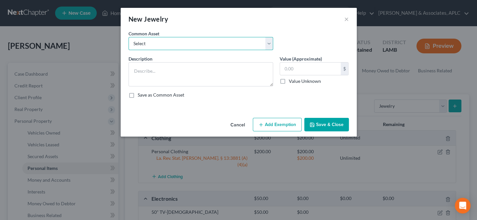
click at [154, 39] on select "Select Misc. Costume Jewelry Wedding Ring" at bounding box center [201, 43] width 145 height 13
select select "0"
click at [129, 37] on select "Select Misc. Costume Jewelry Wedding Ring" at bounding box center [201, 43] width 145 height 13
type textarea "Misc. Costume Jewelry"
type input "25.00"
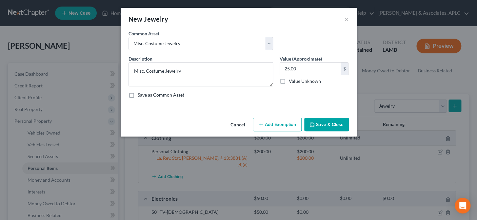
click at [334, 126] on button "Save & Close" at bounding box center [326, 125] width 45 height 14
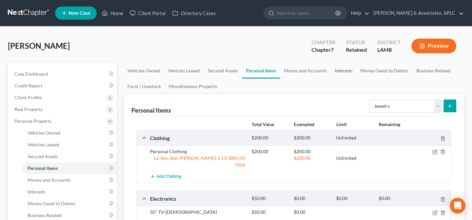
click at [341, 70] on link "Interests" at bounding box center [344, 71] width 26 height 16
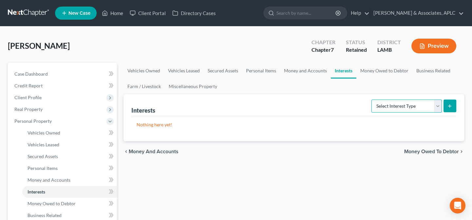
click at [380, 108] on select "Select Interest Type 401K Annuity Bond Education IRA Government Bond Government…" at bounding box center [407, 106] width 70 height 13
select select "whole_life_insurance"
click at [372, 100] on select "Select Interest Type 401K Annuity Bond Education IRA Government Bond Government…" at bounding box center [407, 106] width 70 height 13
click at [450, 107] on line "submit" at bounding box center [450, 106] width 0 height 3
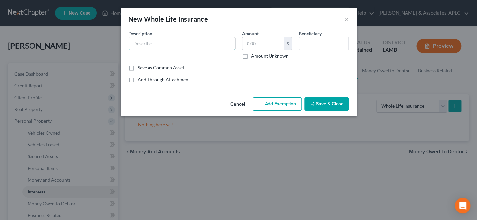
click at [180, 42] on input "text" at bounding box center [182, 43] width 106 height 12
type input "State Farm Whole Life Policy"
click at [251, 56] on label "Amount Unknown" at bounding box center [269, 56] width 37 height 7
click at [254, 56] on input "Amount Unknown" at bounding box center [256, 55] width 4 height 4
checkbox input "true"
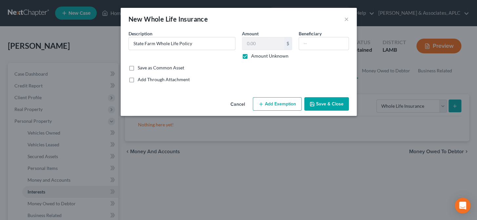
click at [276, 104] on button "Add Exemption" at bounding box center [277, 104] width 49 height 14
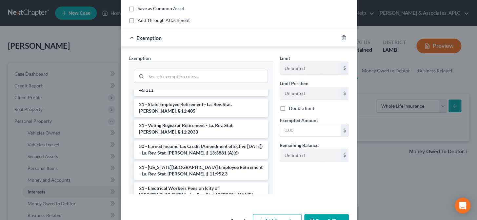
scroll to position [894, 0]
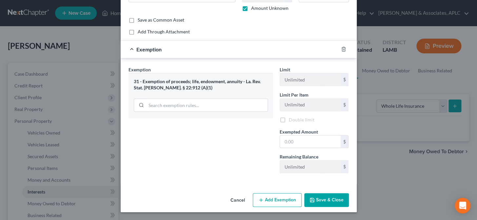
scroll to position [47, 0]
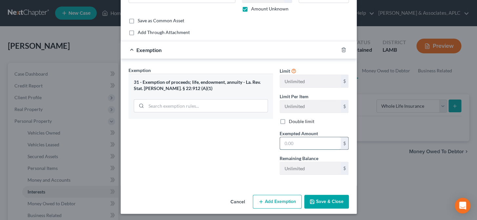
click at [300, 142] on input "text" at bounding box center [310, 143] width 61 height 12
type input "0.00"
click at [324, 202] on button "Save & Close" at bounding box center [326, 202] width 45 height 14
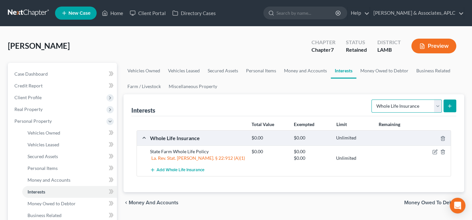
click at [397, 105] on select "Select Interest Type 401K Annuity Bond Education IRA Government Bond Government…" at bounding box center [407, 106] width 70 height 13
click at [373, 68] on link "Money Owed to Debtor" at bounding box center [385, 71] width 56 height 16
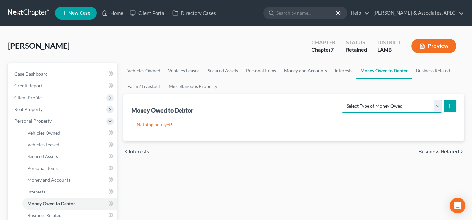
click at [384, 108] on select "Select Type of Money Owed Accounts Receivable Alimony Child Support Claims Agai…" at bounding box center [392, 106] width 100 height 13
select select "expected_tax_refund"
click at [343, 100] on select "Select Type of Money Owed Accounts Receivable Alimony Child Support Claims Agai…" at bounding box center [392, 106] width 100 height 13
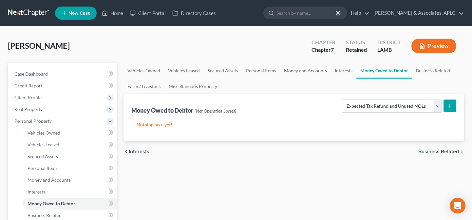
click at [455, 103] on button "submit" at bounding box center [450, 106] width 13 height 13
select select "0"
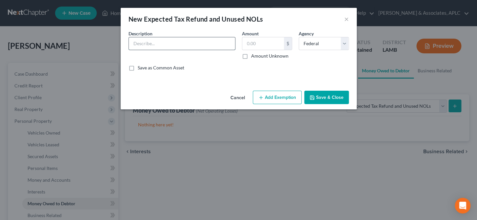
click at [176, 43] on input "text" at bounding box center [182, 43] width 106 height 12
type input "Federal Tax Refund (EIC)"
click at [251, 57] on label "Amount Unknown" at bounding box center [269, 56] width 37 height 7
click at [254, 57] on input "Amount Unknown" at bounding box center [256, 55] width 4 height 4
checkbox input "true"
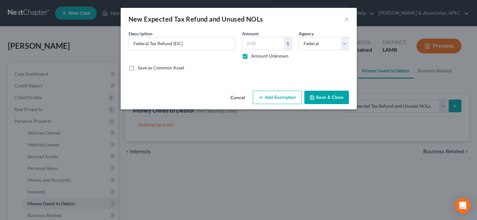
type input "0.00"
click at [272, 97] on button "Add Exemption" at bounding box center [277, 98] width 49 height 14
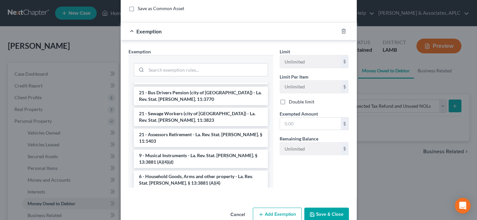
scroll to position [745, 0]
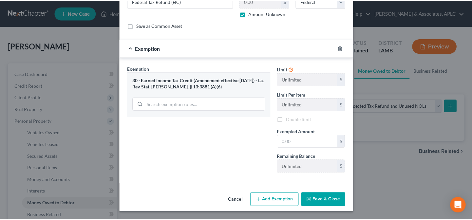
scroll to position [41, 0]
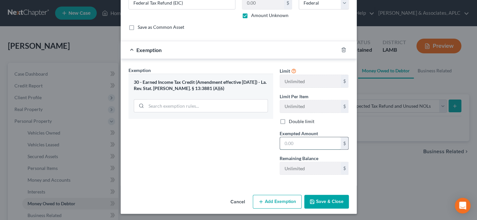
click at [299, 143] on input "text" at bounding box center [310, 143] width 61 height 12
type input "0.00"
click at [321, 207] on button "Save & Close" at bounding box center [326, 202] width 45 height 14
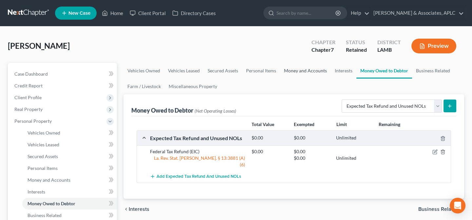
click at [288, 69] on link "Money and Accounts" at bounding box center [305, 71] width 51 height 16
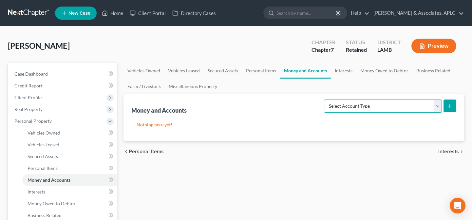
click at [346, 105] on select "Select Account Type Brokerage Cash on Hand Certificates of Deposit Checking Acc…" at bounding box center [383, 106] width 118 height 13
select select "checking"
click at [326, 100] on select "Select Account Type Brokerage Cash on Hand Certificates of Deposit Checking Acc…" at bounding box center [383, 106] width 118 height 13
click at [449, 104] on icon "submit" at bounding box center [449, 106] width 5 height 5
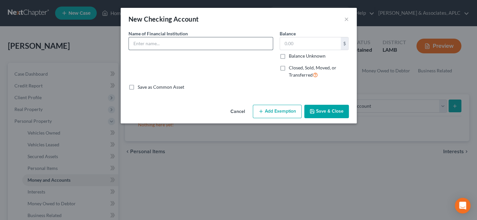
click at [186, 46] on input "text" at bounding box center [201, 43] width 144 height 12
type input "One Pay"
click at [320, 112] on button "Save & Close" at bounding box center [326, 112] width 45 height 14
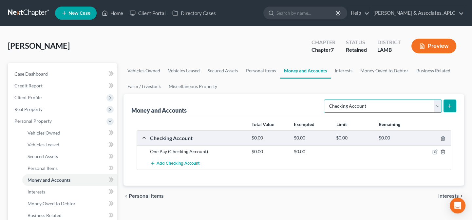
click at [338, 104] on select "Select Account Type Brokerage Cash on Hand Certificates of Deposit Checking Acc…" at bounding box center [383, 106] width 118 height 13
select select "savings"
click at [326, 100] on select "Select Account Type Brokerage Cash on Hand Certificates of Deposit Checking Acc…" at bounding box center [383, 106] width 118 height 13
click at [448, 104] on icon "submit" at bounding box center [449, 106] width 5 height 5
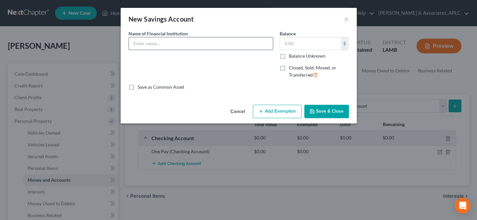
click at [195, 45] on input "text" at bounding box center [201, 43] width 144 height 12
type input "One Pay"
click at [332, 111] on button "Save & Close" at bounding box center [326, 112] width 45 height 14
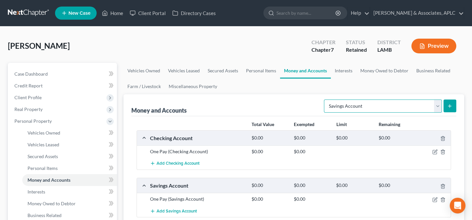
click at [360, 106] on select "Select Account Type Brokerage Cash on Hand Certificates of Deposit Checking Acc…" at bounding box center [383, 106] width 118 height 13
select select "checking"
click at [326, 100] on select "Select Account Type Brokerage Cash on Hand Certificates of Deposit Checking Acc…" at bounding box center [383, 106] width 118 height 13
click at [452, 104] on icon "submit" at bounding box center [449, 106] width 5 height 5
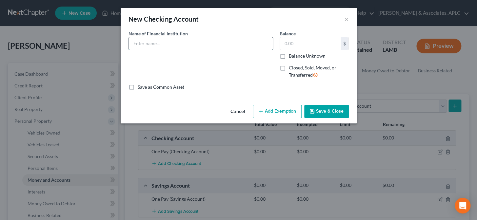
click at [167, 45] on input "text" at bounding box center [201, 43] width 144 height 12
type input "Chime"
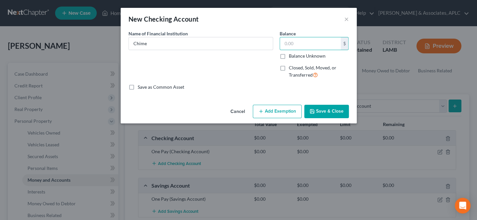
click at [309, 111] on icon "button" at bounding box center [311, 111] width 5 height 5
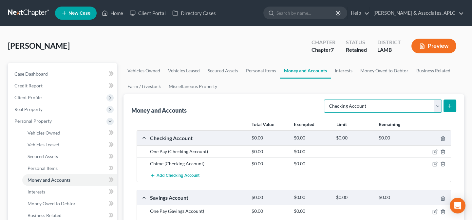
click at [362, 110] on select "Select Account Type Brokerage Cash on Hand Certificates of Deposit Checking Acc…" at bounding box center [383, 106] width 118 height 13
select select "other"
click at [326, 100] on select "Select Account Type Brokerage Cash on Hand Certificates of Deposit Checking Acc…" at bounding box center [383, 106] width 118 height 13
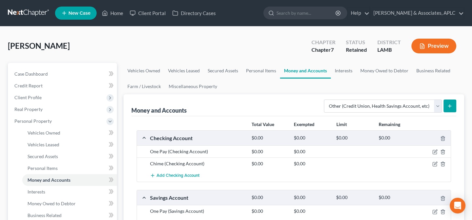
click at [448, 108] on icon "submit" at bounding box center [449, 106] width 5 height 5
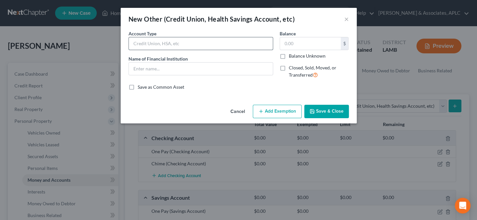
click at [165, 43] on input "text" at bounding box center [201, 43] width 144 height 12
type input "Cash App"
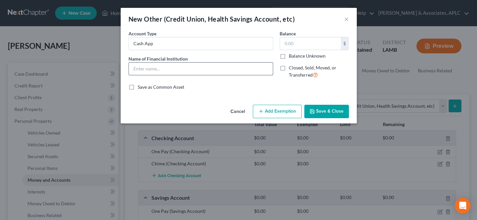
click at [166, 68] on input "text" at bounding box center [201, 69] width 144 height 12
type input "Cash App"
click at [320, 112] on button "Save & Close" at bounding box center [326, 112] width 45 height 14
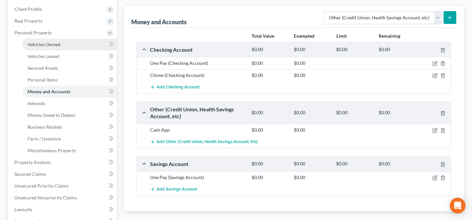
scroll to position [89, 0]
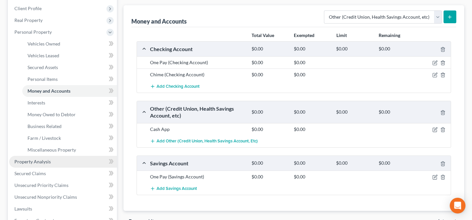
click at [47, 164] on link "Property Analysis" at bounding box center [63, 162] width 108 height 12
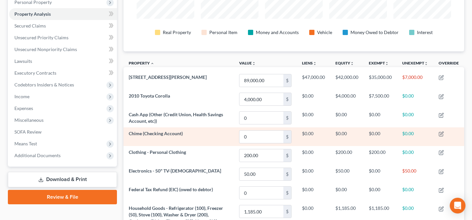
scroll to position [89, 0]
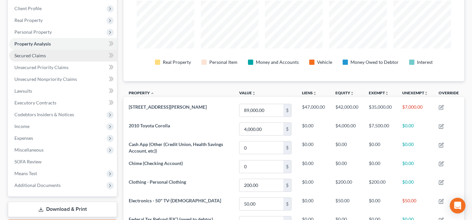
click at [43, 54] on span "Secured Claims" at bounding box center [29, 56] width 31 height 6
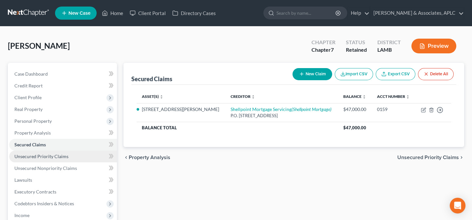
click at [58, 155] on span "Unsecured Priority Claims" at bounding box center [41, 157] width 54 height 6
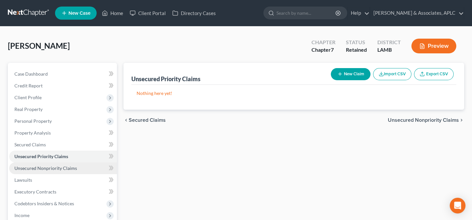
click at [61, 169] on span "Unsecured Nonpriority Claims" at bounding box center [45, 169] width 63 height 6
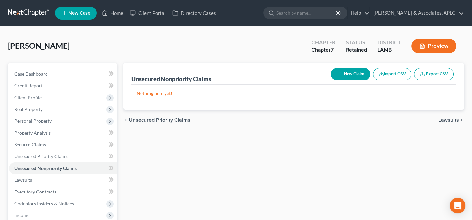
click at [353, 71] on button "New Claim" at bounding box center [351, 74] width 40 height 12
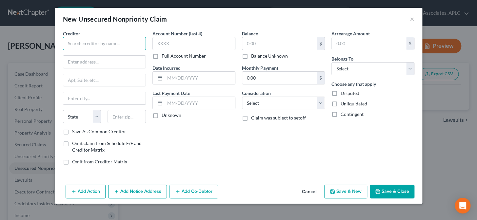
click at [73, 42] on input "text" at bounding box center [104, 43] width 83 height 13
type input "Time Acceptance"
click at [98, 58] on input "text" at bounding box center [104, 62] width 82 height 12
paste input "2060 LA-10"
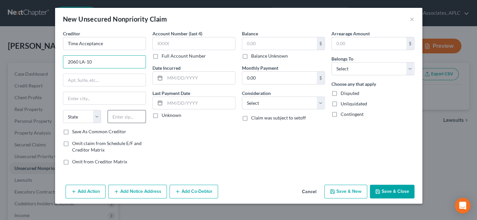
type input "2060 LA-10"
click at [127, 116] on input "text" at bounding box center [127, 116] width 38 height 13
type input "70748"
type input "Jackson"
select select "19"
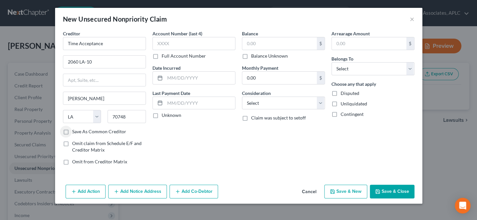
click at [72, 131] on label "Save As Common Creditor" at bounding box center [99, 132] width 54 height 7
click at [75, 131] on input "Save As Common Creditor" at bounding box center [77, 131] width 4 height 4
checkbox input "true"
click at [177, 45] on input "text" at bounding box center [193, 43] width 83 height 13
type input "4581"
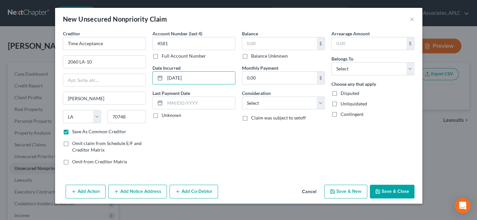
type input "06/01/21"
click at [162, 114] on label "Unknown" at bounding box center [172, 115] width 20 height 7
click at [164, 114] on input "Unknown" at bounding box center [166, 114] width 4 height 4
checkbox input "true"
click at [261, 46] on input "text" at bounding box center [279, 43] width 74 height 12
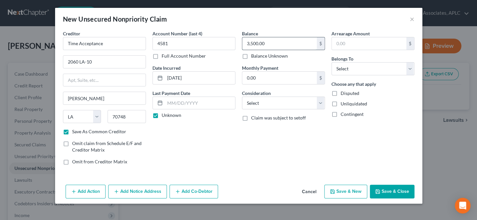
type input "3,500.00"
click at [269, 106] on select "Select Cable / Satellite Services Collection Agency Credit Card Debt Debt Couns…" at bounding box center [283, 103] width 83 height 13
select select "10"
click at [242, 97] on select "Select Cable / Satellite Services Collection Agency Credit Card Debt Debt Couns…" at bounding box center [283, 103] width 83 height 13
click at [333, 68] on select "Select Debtor 1 Only Debtor 2 Only Debtor 1 And Debtor 2 Only At Least One Of T…" at bounding box center [372, 68] width 83 height 13
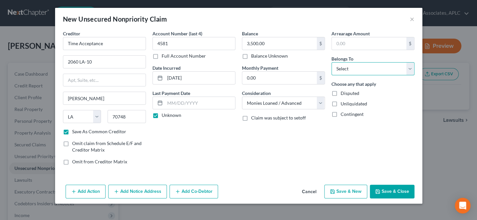
select select "0"
click at [331, 62] on select "Select Debtor 1 Only Debtor 2 Only Debtor 1 And Debtor 2 Only At Least One Of T…" at bounding box center [372, 68] width 83 height 13
click at [348, 191] on button "Save & New" at bounding box center [345, 192] width 43 height 14
checkbox input "false"
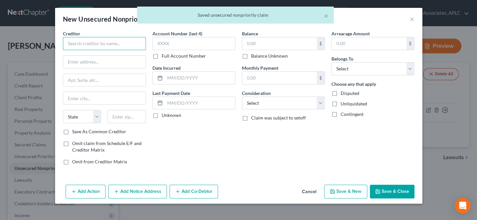
click at [127, 46] on input "text" at bounding box center [104, 43] width 83 height 13
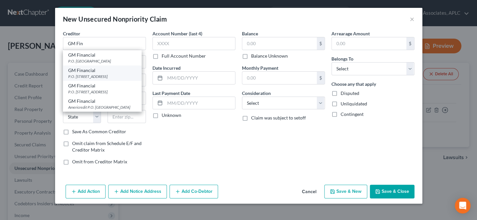
click at [101, 72] on div "GM Financial" at bounding box center [102, 70] width 68 height 7
type input "GM Financial"
type input "P.O. Box 181145"
type input "Arlington"
select select "45"
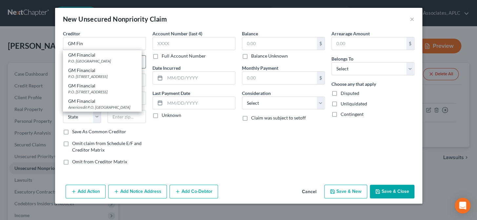
type input "76096"
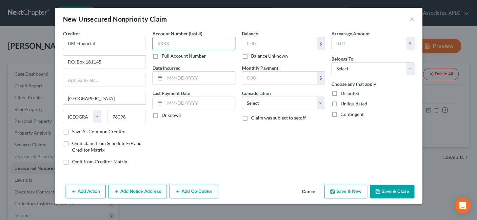
click at [158, 45] on input "text" at bounding box center [193, 43] width 83 height 13
type input "2304"
click at [174, 78] on input "text" at bounding box center [200, 78] width 70 height 12
type input "0"
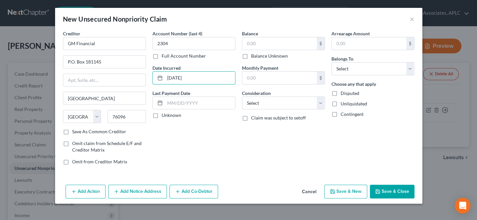
type input "07/08/21"
click at [162, 115] on label "Unknown" at bounding box center [172, 115] width 20 height 7
click at [164, 115] on input "Unknown" at bounding box center [166, 114] width 4 height 4
checkbox input "true"
click at [267, 44] on input "text" at bounding box center [279, 43] width 74 height 12
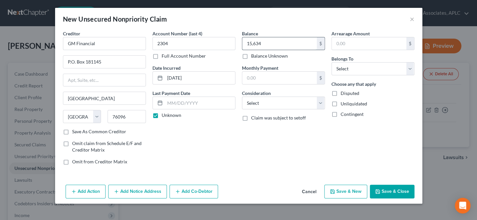
click at [267, 44] on input "15,634" at bounding box center [279, 43] width 74 height 12
type input "15,634.00"
click at [263, 105] on select "Select Cable / Satellite Services Collection Agency Credit Card Debt Debt Couns…" at bounding box center [283, 103] width 83 height 13
select select "4"
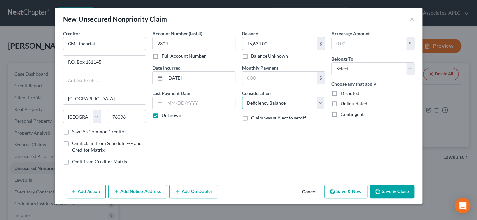
click at [242, 97] on select "Select Cable / Satellite Services Collection Agency Credit Card Debt Debt Couns…" at bounding box center [283, 103] width 83 height 13
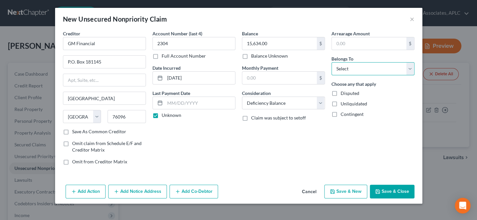
click at [341, 71] on select "Select Debtor 1 Only Debtor 2 Only Debtor 1 And Debtor 2 Only At Least One Of T…" at bounding box center [372, 68] width 83 height 13
select select "0"
click at [331, 62] on select "Select Debtor 1 Only Debtor 2 Only Debtor 1 And Debtor 2 Only At Least One Of T…" at bounding box center [372, 68] width 83 height 13
click at [355, 191] on button "Save & New" at bounding box center [345, 192] width 43 height 14
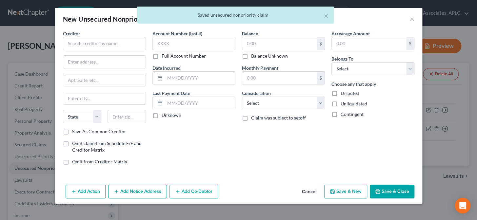
type input "0.00"
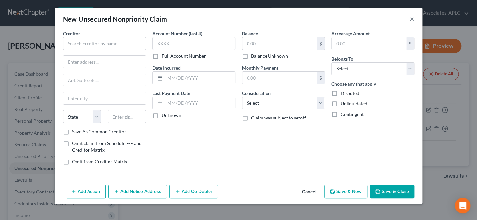
click at [411, 17] on button "×" at bounding box center [412, 19] width 5 height 8
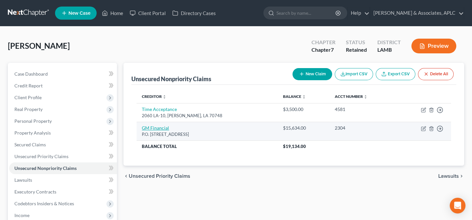
click at [158, 128] on link "GM Financial" at bounding box center [155, 128] width 27 height 6
select select "45"
select select "4"
select select "0"
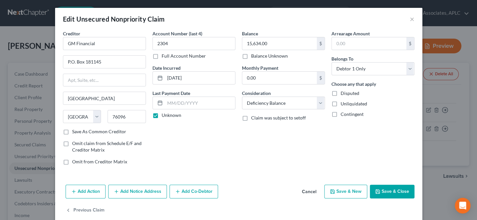
click at [89, 196] on button "Add Action" at bounding box center [86, 192] width 40 height 14
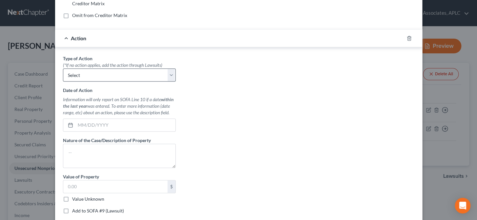
scroll to position [149, 0]
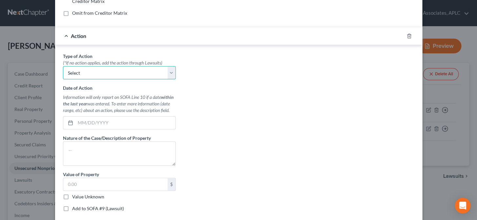
click at [107, 71] on select "Select Repossession Garnishment Foreclosure Personal Injury Attached, Seized, O…" at bounding box center [119, 72] width 113 height 13
select select "0"
click at [63, 66] on select "Select Repossession Garnishment Foreclosure Personal Injury Attached, Seized, O…" at bounding box center [119, 72] width 113 height 13
click at [89, 122] on input "text" at bounding box center [125, 123] width 100 height 12
click at [108, 121] on input "text" at bounding box center [125, 123] width 100 height 12
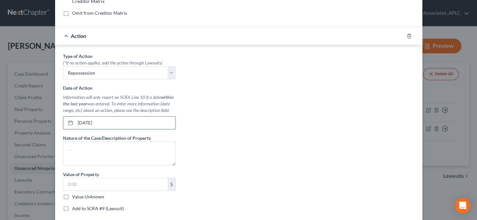
type input "05/01/2025"
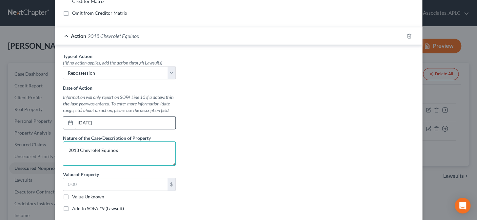
type textarea "2018 Chevrolet Equinox"
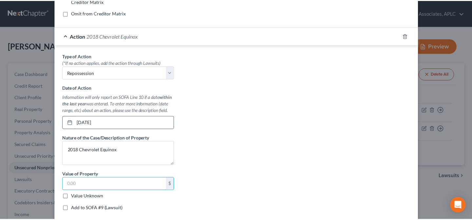
scroll to position [179, 0]
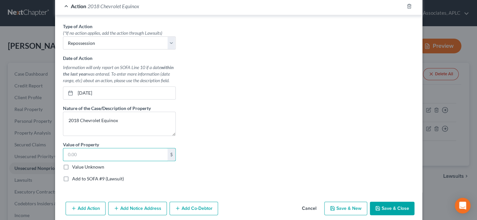
drag, startPoint x: 63, startPoint y: 165, endPoint x: 234, endPoint y: 188, distance: 172.0
click at [72, 166] on label "Value Unknown" at bounding box center [88, 167] width 32 height 7
click at [75, 166] on input "Value Unknown" at bounding box center [77, 166] width 4 height 4
checkbox input "true"
type input "0.00"
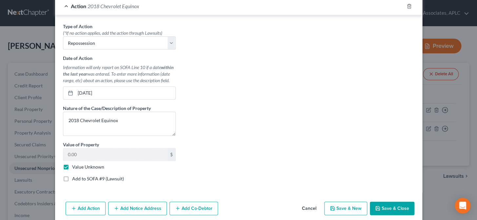
click at [384, 210] on button "Save & Close" at bounding box center [392, 209] width 45 height 14
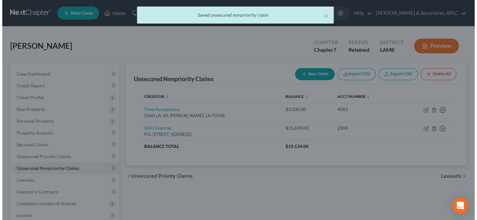
scroll to position [0, 0]
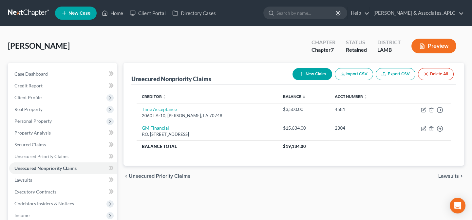
click at [309, 75] on button "New Claim" at bounding box center [313, 74] width 40 height 12
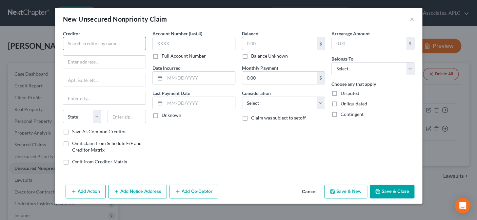
click at [115, 43] on input "text" at bounding box center [104, 43] width 83 height 13
type input "Reliable Credit"
type input "689 E. Airport Ave."
type input "#1"
type input "70806"
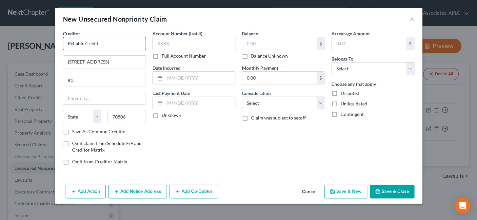
type input "Baton Rouge"
select select "19"
click at [72, 132] on label "Save As Common Creditor" at bounding box center [99, 132] width 54 height 7
click at [75, 132] on input "Save As Common Creditor" at bounding box center [77, 131] width 4 height 4
checkbox input "true"
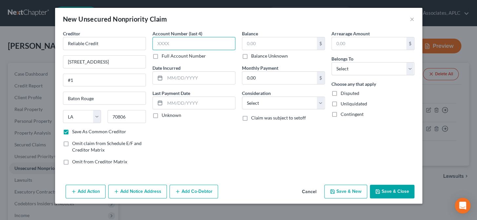
click at [183, 43] on input "text" at bounding box center [193, 43] width 83 height 13
type input "0"
type input "9475"
type input "05/15/23"
click at [162, 118] on label "Unknown" at bounding box center [172, 115] width 20 height 7
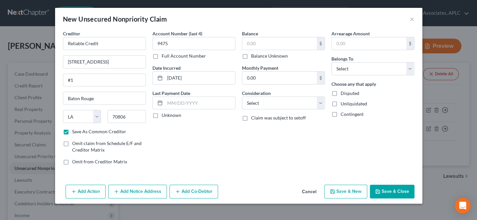
click at [164, 116] on input "Unknown" at bounding box center [166, 114] width 4 height 4
checkbox input "true"
click at [265, 44] on input "text" at bounding box center [279, 43] width 74 height 12
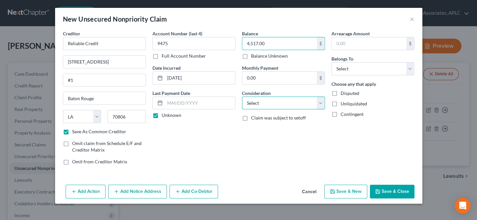
click at [270, 102] on select "Select Cable / Satellite Services Collection Agency Credit Card Debt Debt Couns…" at bounding box center [283, 103] width 83 height 13
click at [242, 97] on select "Select Cable / Satellite Services Collection Agency Credit Card Debt Debt Couns…" at bounding box center [283, 103] width 83 height 13
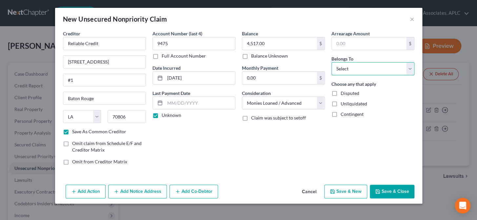
drag, startPoint x: 332, startPoint y: 66, endPoint x: 337, endPoint y: 74, distance: 9.9
click at [332, 66] on select "Select Debtor 1 Only Debtor 2 Only Debtor 1 And Debtor 2 Only At Least One Of T…" at bounding box center [372, 68] width 83 height 13
click at [331, 62] on select "Select Debtor 1 Only Debtor 2 Only Debtor 1 And Debtor 2 Only At Least One Of T…" at bounding box center [372, 68] width 83 height 13
click at [349, 191] on button "Save & New" at bounding box center [345, 192] width 43 height 14
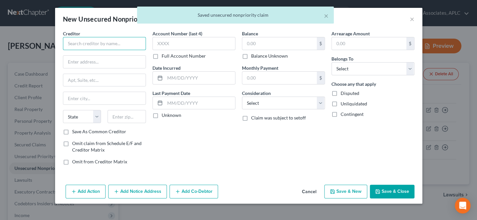
click at [128, 44] on input "text" at bounding box center [104, 43] width 83 height 13
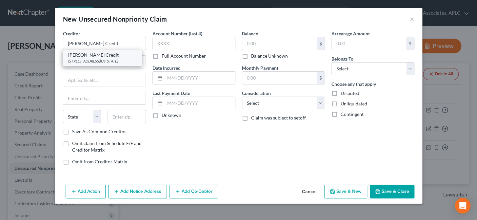
click at [116, 63] on div "4220 Florida Blvd., Baton Rouge, LA 70806" at bounding box center [102, 61] width 68 height 6
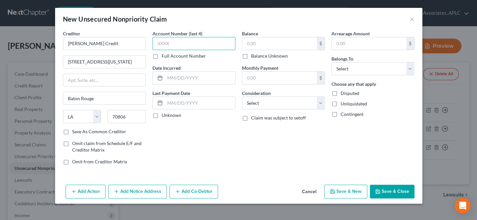
click at [177, 46] on input "text" at bounding box center [193, 43] width 83 height 13
click at [162, 116] on label "Unknown" at bounding box center [172, 115] width 20 height 7
click at [164, 116] on input "Unknown" at bounding box center [166, 114] width 4 height 4
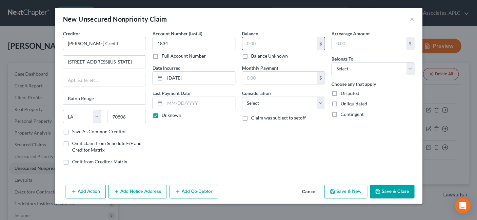
click at [258, 43] on input "text" at bounding box center [279, 43] width 74 height 12
click at [264, 107] on select "Select Cable / Satellite Services Collection Agency Credit Card Debt Debt Couns…" at bounding box center [283, 103] width 83 height 13
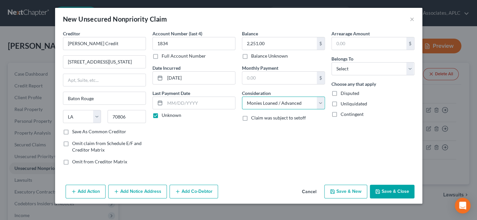
click at [242, 97] on select "Select Cable / Satellite Services Collection Agency Credit Card Debt Debt Couns…" at bounding box center [283, 103] width 83 height 13
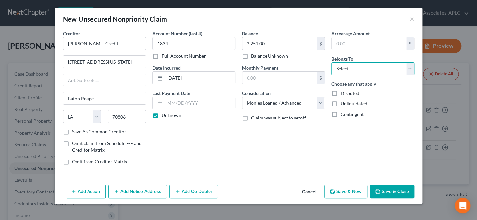
drag, startPoint x: 337, startPoint y: 69, endPoint x: 339, endPoint y: 74, distance: 6.2
click at [337, 69] on select "Select Debtor 1 Only Debtor 2 Only Debtor 1 And Debtor 2 Only At Least One Of T…" at bounding box center [372, 68] width 83 height 13
click at [331, 62] on select "Select Debtor 1 Only Debtor 2 Only Debtor 1 And Debtor 2 Only At Least One Of T…" at bounding box center [372, 68] width 83 height 13
click at [347, 193] on button "Save & New" at bounding box center [345, 192] width 43 height 14
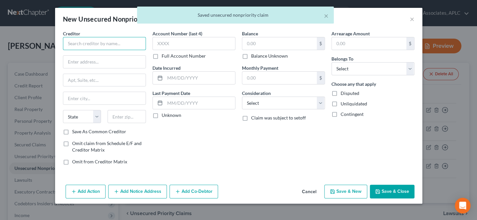
click at [127, 49] on input "text" at bounding box center [104, 43] width 83 height 13
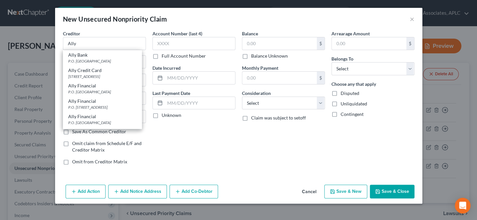
drag, startPoint x: 78, startPoint y: 53, endPoint x: 129, endPoint y: 51, distance: 50.6
click at [78, 53] on div "Ally Bank" at bounding box center [102, 55] width 68 height 7
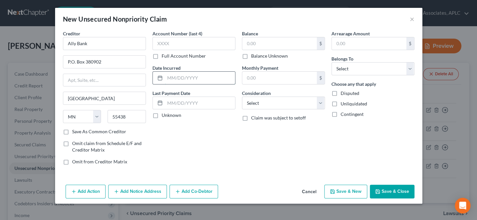
click at [182, 82] on input "text" at bounding box center [200, 78] width 70 height 12
click at [162, 116] on label "Unknown" at bounding box center [172, 115] width 20 height 7
click at [164, 116] on input "Unknown" at bounding box center [166, 114] width 4 height 4
click at [259, 46] on input "text" at bounding box center [279, 43] width 74 height 12
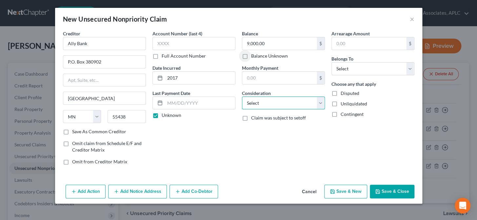
click at [250, 105] on select "Select Cable / Satellite Services Collection Agency Credit Card Debt Debt Couns…" at bounding box center [283, 103] width 83 height 13
click at [242, 97] on select "Select Cable / Satellite Services Collection Agency Credit Card Debt Debt Couns…" at bounding box center [283, 103] width 83 height 13
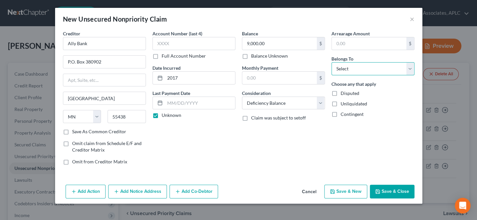
drag, startPoint x: 349, startPoint y: 68, endPoint x: 351, endPoint y: 73, distance: 5.9
click at [349, 68] on select "Select Debtor 1 Only Debtor 2 Only Debtor 1 And Debtor 2 Only At Least One Of T…" at bounding box center [372, 68] width 83 height 13
click at [331, 62] on select "Select Debtor 1 Only Debtor 2 Only Debtor 1 And Debtor 2 Only At Least One Of T…" at bounding box center [372, 68] width 83 height 13
click at [354, 192] on button "Save & New" at bounding box center [345, 192] width 43 height 14
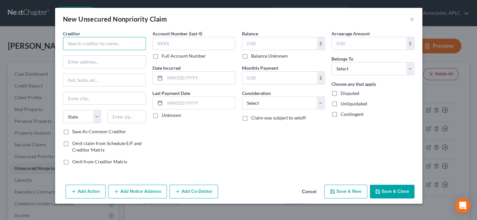
click at [110, 42] on input "text" at bounding box center [104, 43] width 83 height 13
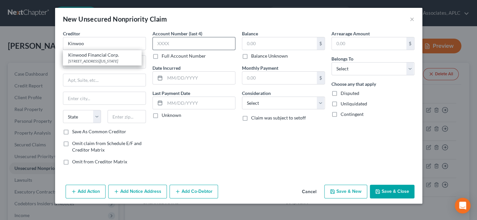
drag, startPoint x: 103, startPoint y: 59, endPoint x: 166, endPoint y: 41, distance: 65.9
click at [103, 59] on div "3919 Florida Blvd., Baton Rouge, LA 70806" at bounding box center [102, 61] width 68 height 6
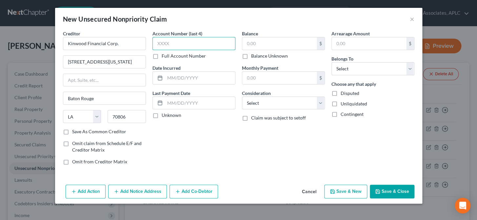
click at [171, 42] on input "text" at bounding box center [193, 43] width 83 height 13
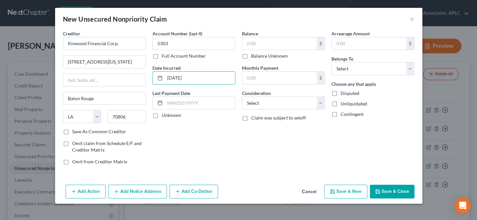
click at [162, 117] on label "Unknown" at bounding box center [172, 115] width 20 height 7
click at [164, 116] on input "Unknown" at bounding box center [166, 114] width 4 height 4
click at [252, 46] on input "text" at bounding box center [279, 43] width 74 height 12
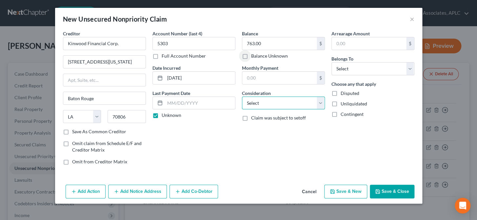
click at [269, 102] on select "Select Cable / Satellite Services Collection Agency Credit Card Debt Debt Couns…" at bounding box center [283, 103] width 83 height 13
click at [242, 97] on select "Select Cable / Satellite Services Collection Agency Credit Card Debt Debt Couns…" at bounding box center [283, 103] width 83 height 13
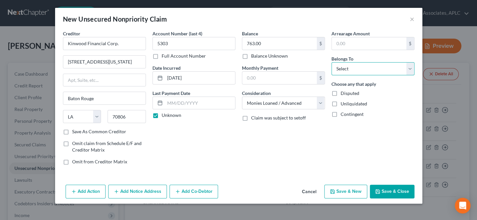
drag, startPoint x: 342, startPoint y: 67, endPoint x: 344, endPoint y: 74, distance: 7.7
click at [342, 68] on select "Select Debtor 1 Only Debtor 2 Only Debtor 1 And Debtor 2 Only At Least One Of T…" at bounding box center [372, 68] width 83 height 13
click at [331, 62] on select "Select Debtor 1 Only Debtor 2 Only Debtor 1 And Debtor 2 Only At Least One Of T…" at bounding box center [372, 68] width 83 height 13
click at [141, 192] on button "Add Notice Address" at bounding box center [137, 192] width 59 height 14
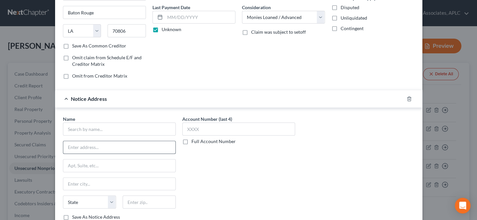
scroll to position [89, 0]
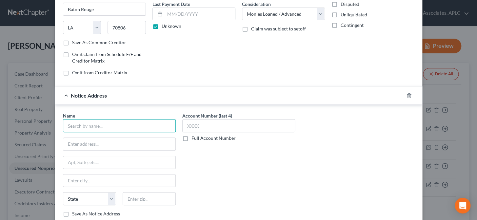
click at [138, 127] on input "text" at bounding box center [119, 125] width 113 height 13
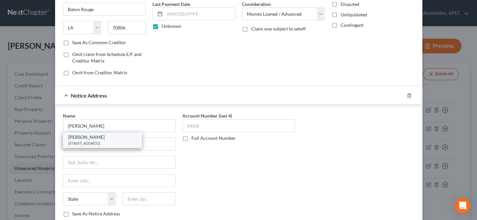
click at [107, 141] on div "335 S. Acadian Thwy., Baton Rouge, LA 70806" at bounding box center [102, 144] width 68 height 6
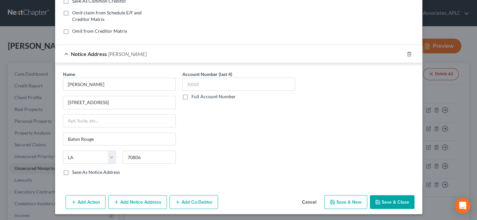
scroll to position [132, 0]
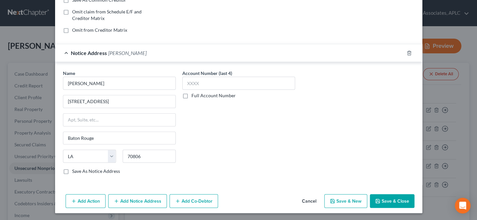
click at [357, 202] on button "Save & New" at bounding box center [345, 201] width 43 height 14
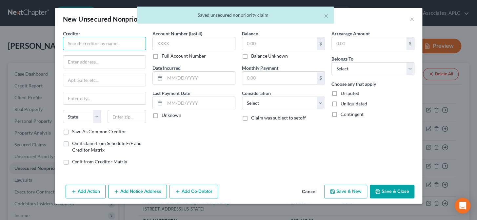
click at [106, 48] on input "text" at bounding box center [104, 43] width 83 height 13
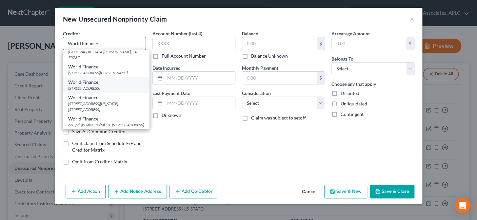
scroll to position [14, 0]
click at [78, 86] on div "104 S. Main Street, Greenville, SC 29601" at bounding box center [106, 89] width 76 height 6
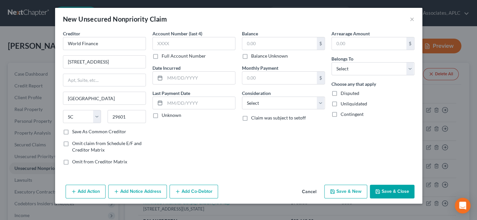
scroll to position [0, 0]
click at [85, 78] on input "text" at bounding box center [104, 80] width 82 height 12
drag, startPoint x: 66, startPoint y: 132, endPoint x: 154, endPoint y: 58, distance: 115.5
click at [72, 131] on label "Save As Common Creditor" at bounding box center [99, 132] width 54 height 7
click at [75, 131] on input "Save As Common Creditor" at bounding box center [77, 131] width 4 height 4
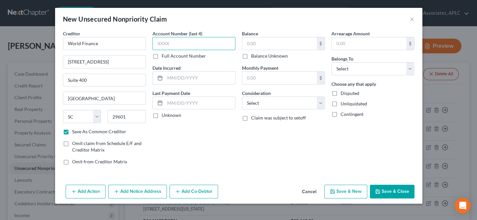
click at [174, 42] on input "text" at bounding box center [193, 43] width 83 height 13
drag, startPoint x: 155, startPoint y: 115, endPoint x: 245, endPoint y: 50, distance: 111.3
click at [162, 114] on label "Unknown" at bounding box center [172, 115] width 20 height 7
click at [164, 114] on input "Unknown" at bounding box center [166, 114] width 4 height 4
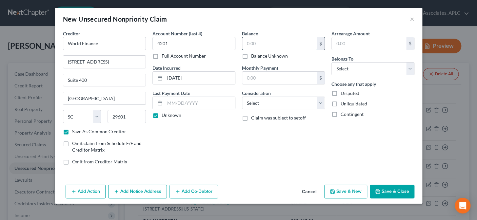
click at [260, 44] on input "text" at bounding box center [279, 43] width 74 height 12
click at [270, 103] on select "Select Cable / Satellite Services Collection Agency Credit Card Debt Debt Couns…" at bounding box center [283, 103] width 83 height 13
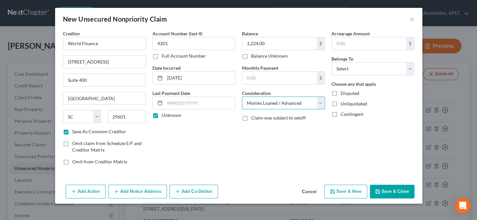
click at [242, 97] on select "Select Cable / Satellite Services Collection Agency Credit Card Debt Debt Couns…" at bounding box center [283, 103] width 83 height 13
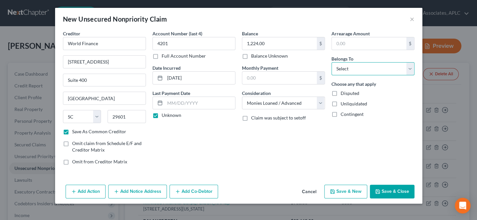
drag, startPoint x: 348, startPoint y: 66, endPoint x: 350, endPoint y: 74, distance: 8.7
click at [348, 66] on select "Select Debtor 1 Only Debtor 2 Only Debtor 1 And Debtor 2 Only At Least One Of T…" at bounding box center [372, 68] width 83 height 13
click at [331, 62] on select "Select Debtor 1 Only Debtor 2 Only Debtor 1 And Debtor 2 Only At Least One Of T…" at bounding box center [372, 68] width 83 height 13
click at [352, 189] on button "Save & New" at bounding box center [345, 192] width 43 height 14
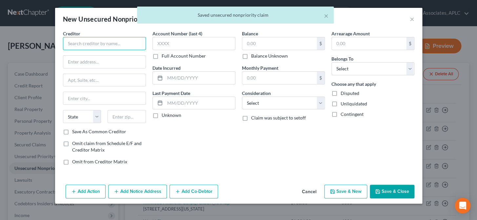
click at [97, 46] on input "text" at bounding box center [104, 43] width 83 height 13
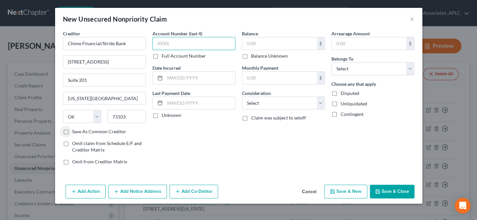
click at [181, 47] on input "text" at bounding box center [193, 43] width 83 height 13
click at [162, 116] on label "Unknown" at bounding box center [172, 115] width 20 height 7
click at [164, 116] on input "Unknown" at bounding box center [166, 114] width 4 height 4
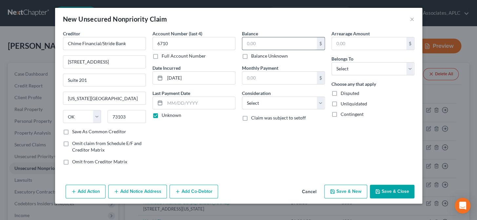
click at [265, 46] on input "text" at bounding box center [279, 43] width 74 height 12
click at [270, 106] on select "Select Cable / Satellite Services Collection Agency Credit Card Debt Debt Couns…" at bounding box center [283, 103] width 83 height 13
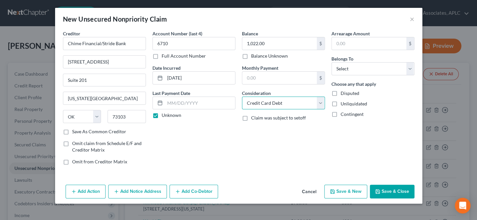
click at [242, 97] on select "Select Cable / Satellite Services Collection Agency Credit Card Debt Debt Couns…" at bounding box center [283, 103] width 83 height 13
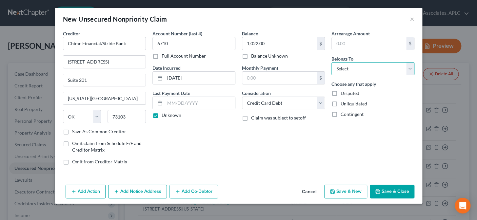
click at [370, 71] on select "Select Debtor 1 Only Debtor 2 Only Debtor 1 And Debtor 2 Only At Least One Of T…" at bounding box center [372, 68] width 83 height 13
click at [331, 62] on select "Select Debtor 1 Only Debtor 2 Only Debtor 1 And Debtor 2 Only At Least One Of T…" at bounding box center [372, 68] width 83 height 13
click at [358, 195] on button "Save & New" at bounding box center [345, 192] width 43 height 14
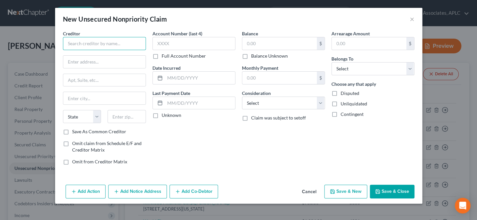
click at [113, 44] on input "text" at bounding box center [104, 43] width 83 height 13
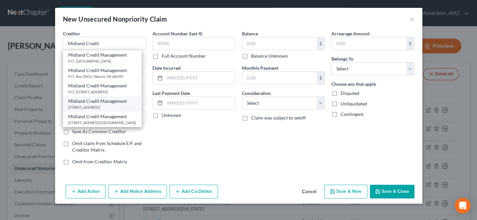
click at [87, 105] on div "320 E. Big Beaver Road Suite 300, Troy, MI 48083" at bounding box center [102, 108] width 68 height 6
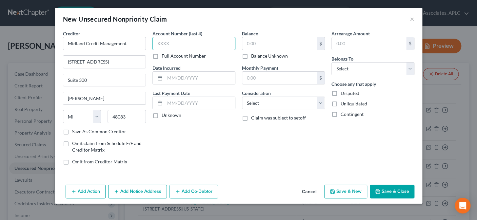
click at [160, 46] on input "text" at bounding box center [193, 43] width 83 height 13
click at [162, 115] on label "Unknown" at bounding box center [172, 115] width 20 height 7
click at [164, 115] on input "Unknown" at bounding box center [166, 114] width 4 height 4
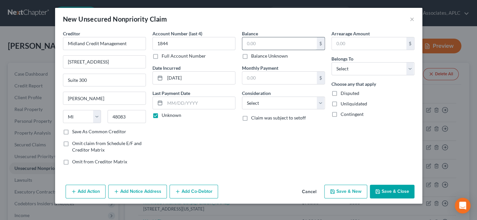
click at [264, 43] on input "text" at bounding box center [279, 43] width 74 height 12
click at [255, 107] on select "Select Cable / Satellite Services Collection Agency Credit Card Debt Debt Couns…" at bounding box center [283, 103] width 83 height 13
click at [242, 97] on select "Select Cable / Satellite Services Collection Agency Credit Card Debt Debt Couns…" at bounding box center [283, 103] width 83 height 13
drag, startPoint x: 344, startPoint y: 70, endPoint x: 344, endPoint y: 74, distance: 3.6
click at [344, 70] on select "Select Debtor 1 Only Debtor 2 Only Debtor 1 And Debtor 2 Only At Least One Of T…" at bounding box center [372, 68] width 83 height 13
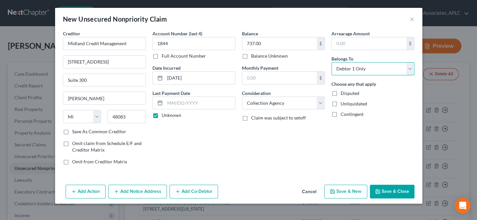
click at [331, 62] on select "Select Debtor 1 Only Debtor 2 Only Debtor 1 And Debtor 2 Only At Least One Of T…" at bounding box center [372, 68] width 83 height 13
click at [336, 190] on button "Save & New" at bounding box center [345, 192] width 43 height 14
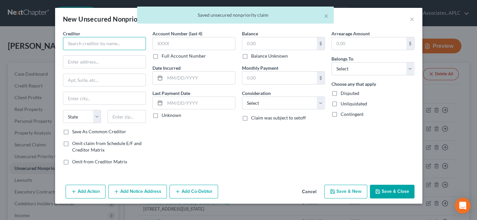
click at [103, 45] on input "text" at bounding box center [104, 43] width 83 height 13
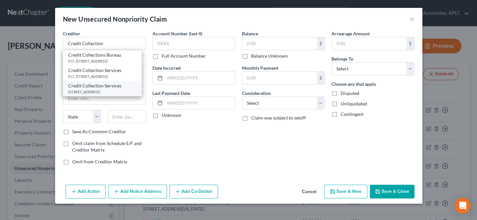
click at [94, 90] on div "725 Canton Street, Norwood, MA 02062" at bounding box center [102, 92] width 68 height 6
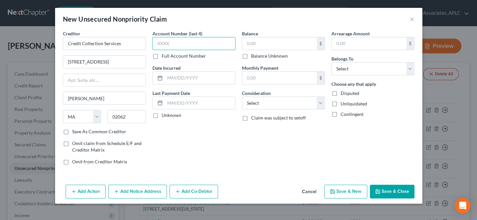
click at [168, 46] on input "text" at bounding box center [193, 43] width 83 height 13
click at [162, 114] on label "Unknown" at bounding box center [172, 115] width 20 height 7
click at [164, 114] on input "Unknown" at bounding box center [166, 114] width 4 height 4
click at [248, 44] on input "text" at bounding box center [279, 43] width 74 height 12
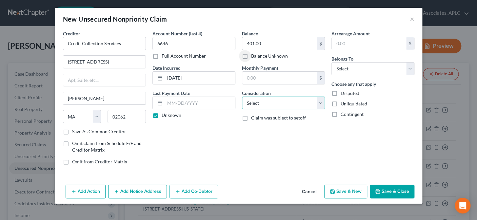
click at [256, 103] on select "Select Cable / Satellite Services Collection Agency Credit Card Debt Debt Couns…" at bounding box center [283, 103] width 83 height 13
click at [242, 97] on select "Select Cable / Satellite Services Collection Agency Credit Card Debt Debt Couns…" at bounding box center [283, 103] width 83 height 13
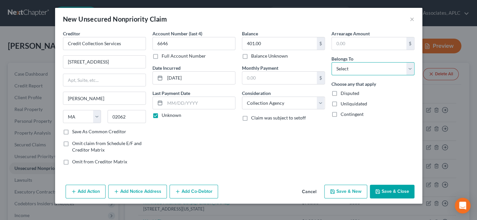
click at [344, 72] on select "Select Debtor 1 Only Debtor 2 Only Debtor 1 And Debtor 2 Only At Least One Of T…" at bounding box center [372, 68] width 83 height 13
click at [331, 62] on select "Select Debtor 1 Only Debtor 2 Only Debtor 1 And Debtor 2 Only At Least One Of T…" at bounding box center [372, 68] width 83 height 13
click at [345, 191] on button "Save & New" at bounding box center [345, 192] width 43 height 14
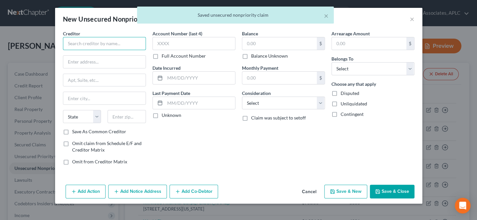
click at [134, 42] on input "text" at bounding box center [104, 43] width 83 height 13
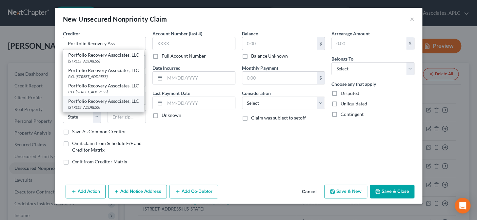
click at [102, 103] on div "Portfolio Recovery Associates, LLC" at bounding box center [103, 101] width 71 height 7
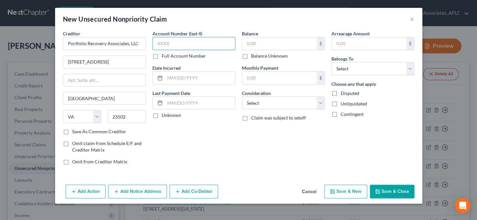
click at [176, 41] on input "text" at bounding box center [193, 43] width 83 height 13
click at [162, 115] on label "Unknown" at bounding box center [172, 115] width 20 height 7
click at [164, 115] on input "Unknown" at bounding box center [166, 114] width 4 height 4
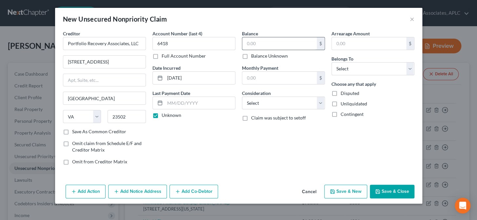
click at [259, 46] on input "text" at bounding box center [279, 43] width 74 height 12
click at [261, 102] on select "Select Cable / Satellite Services Collection Agency Credit Card Debt Debt Couns…" at bounding box center [283, 103] width 83 height 13
click at [242, 97] on select "Select Cable / Satellite Services Collection Agency Credit Card Debt Debt Couns…" at bounding box center [283, 103] width 83 height 13
drag, startPoint x: 338, startPoint y: 69, endPoint x: 341, endPoint y: 75, distance: 6.6
click at [338, 69] on select "Select Debtor 1 Only Debtor 2 Only Debtor 1 And Debtor 2 Only At Least One Of T…" at bounding box center [372, 68] width 83 height 13
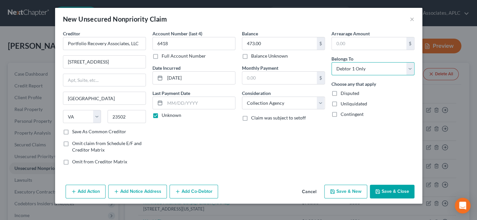
click at [331, 62] on select "Select Debtor 1 Only Debtor 2 Only Debtor 1 And Debtor 2 Only At Least One Of T…" at bounding box center [372, 68] width 83 height 13
click at [352, 194] on button "Save & New" at bounding box center [345, 192] width 43 height 14
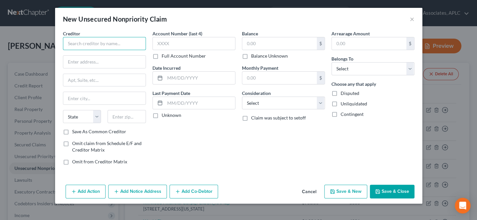
click at [113, 45] on input "text" at bounding box center [104, 43] width 83 height 13
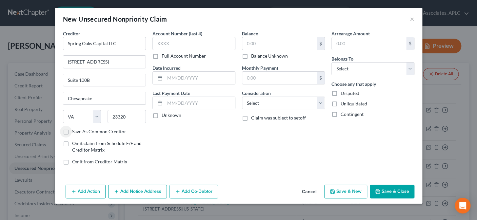
click at [72, 132] on label "Save As Common Creditor" at bounding box center [99, 132] width 54 height 7
click at [75, 132] on input "Save As Common Creditor" at bounding box center [77, 131] width 4 height 4
click at [173, 43] on input "text" at bounding box center [193, 43] width 83 height 13
drag, startPoint x: 156, startPoint y: 115, endPoint x: 261, endPoint y: 58, distance: 119.2
click at [162, 115] on label "Unknown" at bounding box center [172, 115] width 20 height 7
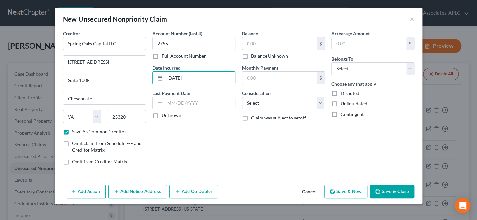
click at [164, 115] on input "Unknown" at bounding box center [166, 114] width 4 height 4
click at [266, 43] on input "text" at bounding box center [279, 43] width 74 height 12
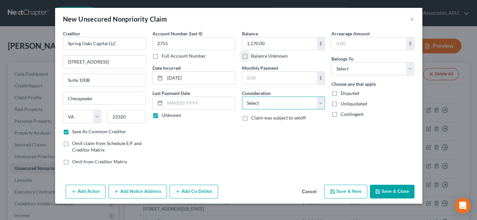
click at [248, 108] on select "Select Cable / Satellite Services Collection Agency Credit Card Debt Debt Couns…" at bounding box center [283, 103] width 83 height 13
click at [242, 97] on select "Select Cable / Satellite Services Collection Agency Credit Card Debt Debt Couns…" at bounding box center [283, 103] width 83 height 13
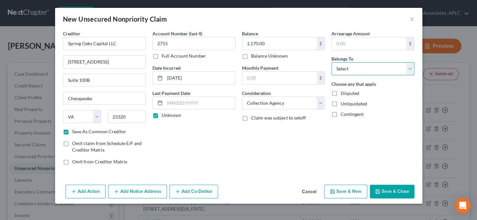
drag, startPoint x: 337, startPoint y: 69, endPoint x: 340, endPoint y: 74, distance: 5.9
click at [337, 69] on select "Select Debtor 1 Only Debtor 2 Only Debtor 1 And Debtor 2 Only At Least One Of T…" at bounding box center [372, 68] width 83 height 13
click at [331, 62] on select "Select Debtor 1 Only Debtor 2 Only Debtor 1 And Debtor 2 Only At Least One Of T…" at bounding box center [372, 68] width 83 height 13
click at [343, 189] on button "Save & New" at bounding box center [345, 192] width 43 height 14
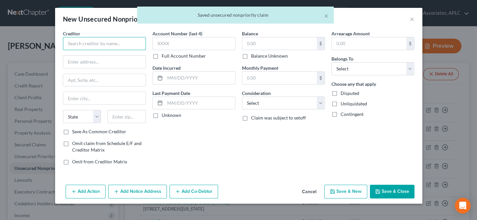
click at [115, 44] on input "text" at bounding box center [104, 43] width 83 height 13
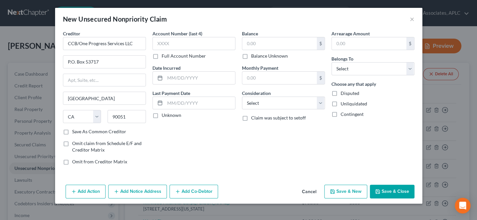
click at [72, 130] on label "Save As Common Creditor" at bounding box center [99, 132] width 54 height 7
click at [75, 130] on input "Save As Common Creditor" at bounding box center [77, 131] width 4 height 4
click at [167, 46] on input "text" at bounding box center [193, 43] width 83 height 13
click at [162, 115] on label "Unknown" at bounding box center [172, 115] width 20 height 7
click at [164, 115] on input "Unknown" at bounding box center [166, 114] width 4 height 4
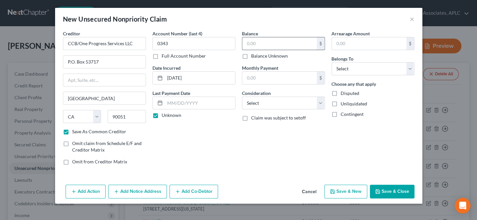
click at [257, 46] on input "text" at bounding box center [279, 43] width 74 height 12
click at [268, 101] on select "Select Cable / Satellite Services Collection Agency Credit Card Debt Debt Couns…" at bounding box center [283, 103] width 83 height 13
click at [242, 97] on select "Select Cable / Satellite Services Collection Agency Credit Card Debt Debt Couns…" at bounding box center [283, 103] width 83 height 13
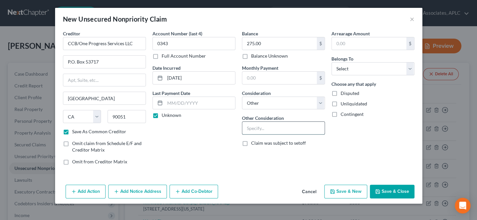
click at [264, 132] on input "text" at bounding box center [283, 128] width 82 height 12
drag, startPoint x: 348, startPoint y: 66, endPoint x: 352, endPoint y: 74, distance: 9.0
click at [348, 66] on select "Select Debtor 1 Only Debtor 2 Only Debtor 1 And Debtor 2 Only At Least One Of T…" at bounding box center [372, 68] width 83 height 13
click at [331, 62] on select "Select Debtor 1 Only Debtor 2 Only Debtor 1 And Debtor 2 Only At Least One Of T…" at bounding box center [372, 68] width 83 height 13
click at [392, 190] on button "Save & Close" at bounding box center [392, 192] width 45 height 14
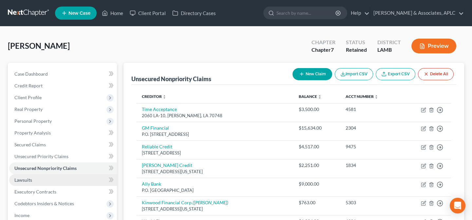
click at [30, 181] on span "Lawsuits" at bounding box center [23, 180] width 18 height 6
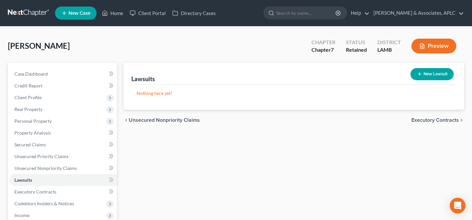
click at [427, 77] on button "New Lawsuit" at bounding box center [432, 74] width 43 height 12
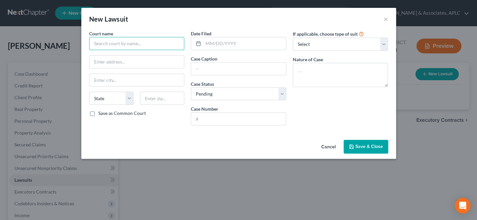
click at [164, 45] on input "text" at bounding box center [136, 43] width 95 height 13
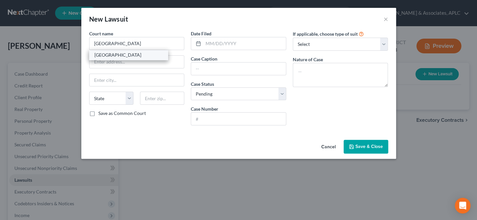
click at [150, 56] on div "Baton Rouge City Court" at bounding box center [128, 55] width 68 height 7
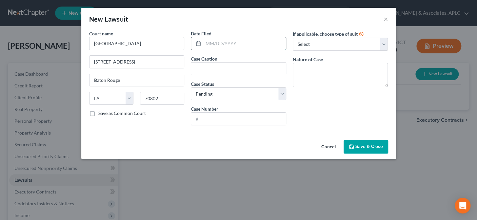
click at [206, 42] on input "text" at bounding box center [244, 43] width 83 height 12
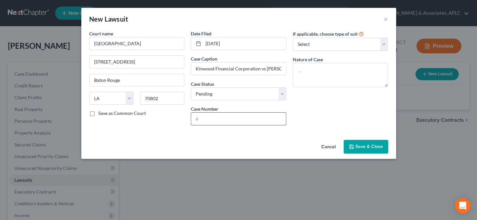
click at [228, 124] on input "text" at bounding box center [238, 119] width 95 height 12
click at [302, 76] on textarea at bounding box center [340, 75] width 95 height 24
click at [368, 147] on span "Save & Close" at bounding box center [369, 147] width 28 height 6
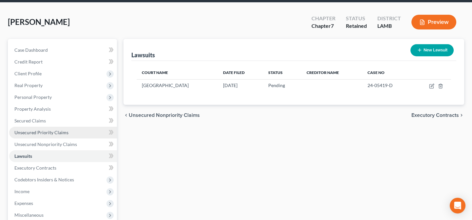
scroll to position [59, 0]
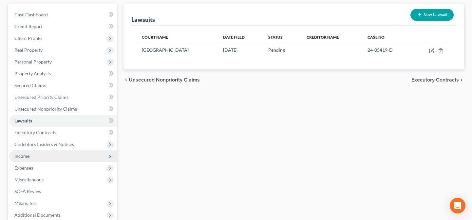
click at [48, 155] on span "Income" at bounding box center [63, 156] width 108 height 12
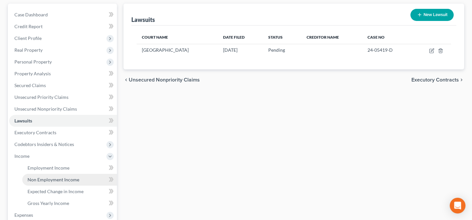
click at [55, 180] on span "Non Employment Income" at bounding box center [54, 180] width 52 height 6
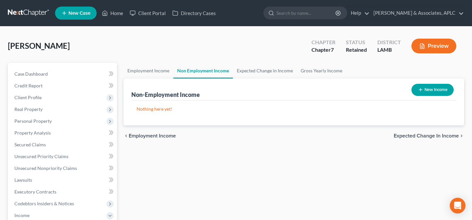
click at [425, 89] on button "New Income" at bounding box center [433, 90] width 42 height 12
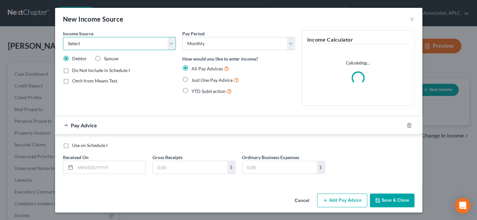
click at [111, 49] on select "Select Unemployment Disability (from employer) Pension Retirement Social Securi…" at bounding box center [119, 43] width 113 height 13
click at [63, 37] on select "Select Unemployment Disability (from employer) Pension Retirement Social Securi…" at bounding box center [119, 43] width 113 height 13
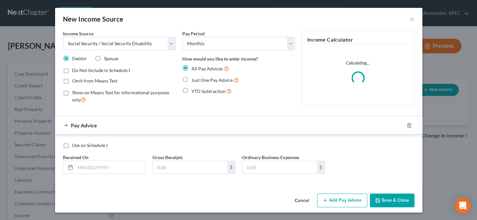
click at [72, 79] on label "Omit from Means Test" at bounding box center [94, 81] width 45 height 7
click at [75, 79] on input "Omit from Means Test" at bounding box center [77, 80] width 4 height 4
drag, startPoint x: 183, startPoint y: 79, endPoint x: 171, endPoint y: 91, distance: 17.4
click at [191, 78] on label "Just One Pay Advice" at bounding box center [215, 80] width 48 height 8
click at [194, 78] on input "Just One Pay Advice" at bounding box center [196, 78] width 4 height 4
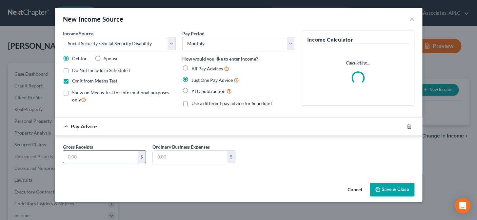
click at [119, 154] on input "text" at bounding box center [100, 157] width 74 height 12
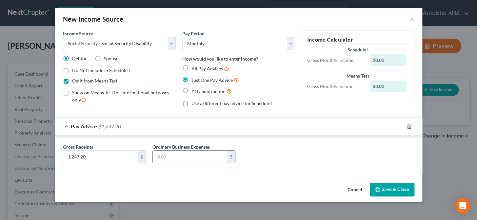
click at [183, 159] on input "text" at bounding box center [190, 157] width 74 height 12
click at [405, 191] on button "Save & Close" at bounding box center [392, 190] width 45 height 14
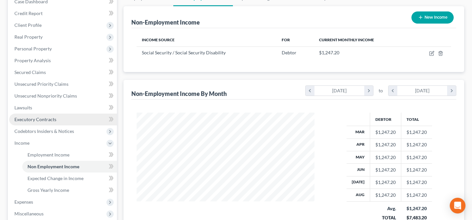
scroll to position [89, 0]
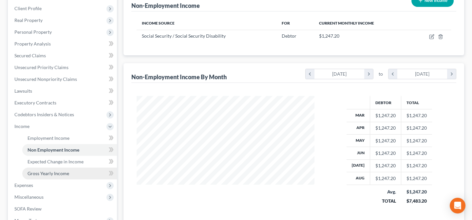
click at [43, 174] on span "Gross Yearly Income" at bounding box center [49, 174] width 42 height 6
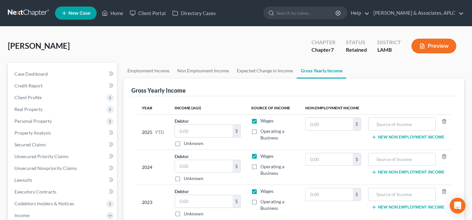
click at [261, 120] on label "Wages" at bounding box center [267, 121] width 13 height 7
click at [263, 120] on input "Wages" at bounding box center [265, 120] width 4 height 4
click at [261, 157] on label "Wages" at bounding box center [267, 156] width 13 height 7
click at [263, 157] on input "Wages" at bounding box center [265, 155] width 4 height 4
click at [261, 191] on label "Wages" at bounding box center [267, 191] width 13 height 7
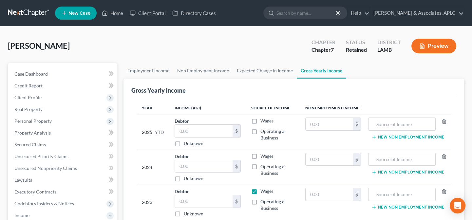
click at [263, 191] on input "Wages" at bounding box center [265, 190] width 4 height 4
click at [313, 121] on input "text" at bounding box center [329, 124] width 47 height 12
click at [313, 122] on input "text" at bounding box center [329, 124] width 47 height 12
click at [393, 122] on input "text" at bounding box center [402, 124] width 60 height 12
click at [332, 157] on input "text" at bounding box center [329, 159] width 47 height 12
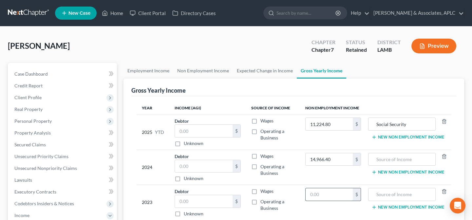
click at [324, 200] on input "text" at bounding box center [329, 194] width 47 height 12
click at [417, 119] on input "Social Security" at bounding box center [402, 124] width 60 height 12
drag, startPoint x: 376, startPoint y: 123, endPoint x: 415, endPoint y: 121, distance: 39.4
click at [415, 121] on input "Social Security" at bounding box center [402, 124] width 60 height 12
paste input "Social Security"
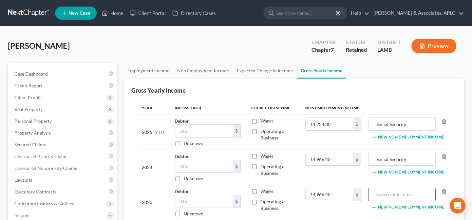
paste input "Social Security"
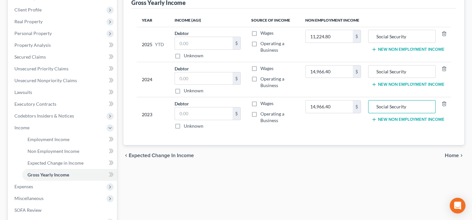
scroll to position [89, 0]
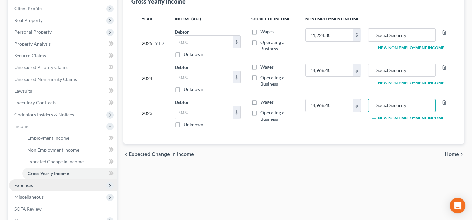
click at [41, 184] on span "Expenses" at bounding box center [63, 186] width 108 height 12
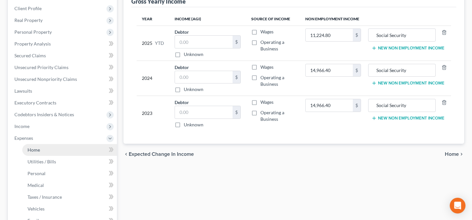
click at [39, 149] on span "Home" at bounding box center [34, 150] width 12 height 6
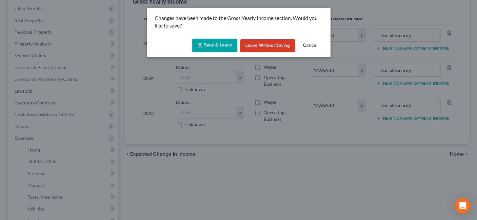
click at [219, 47] on button "Save & Leave" at bounding box center [214, 46] width 45 height 14
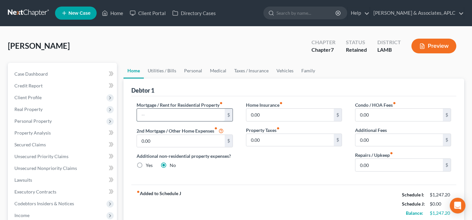
click at [193, 112] on input "text" at bounding box center [181, 115] width 88 height 12
click at [169, 70] on link "Utilities / Bills" at bounding box center [162, 71] width 36 height 16
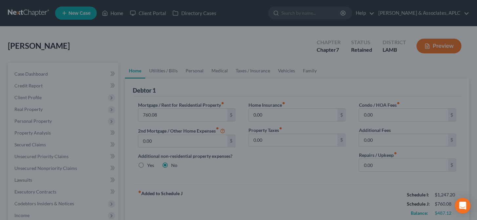
click at [162, 69] on div at bounding box center [238, 110] width 477 height 220
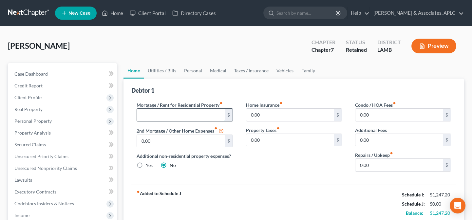
click at [189, 114] on input "text" at bounding box center [181, 115] width 88 height 12
type input "760.08"
click at [165, 69] on link "Utilities / Bills" at bounding box center [162, 71] width 36 height 16
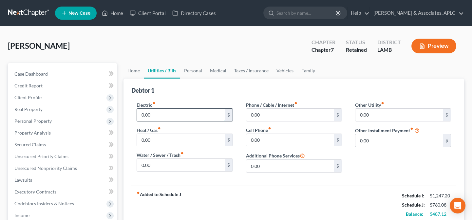
click at [163, 111] on input "0.00" at bounding box center [181, 115] width 88 height 12
type input "250.00"
type input "75.00"
type input "250.00"
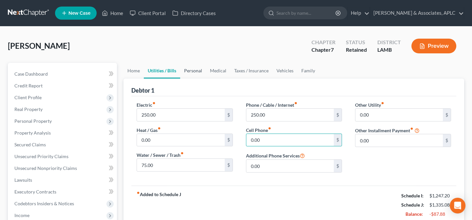
click at [192, 69] on link "Personal" at bounding box center [193, 71] width 26 height 16
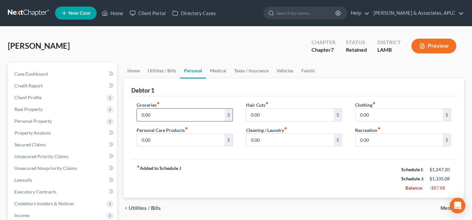
click at [160, 116] on input "0.00" at bounding box center [181, 115] width 88 height 12
type input "400.00"
type input "25.00"
type input "50.00"
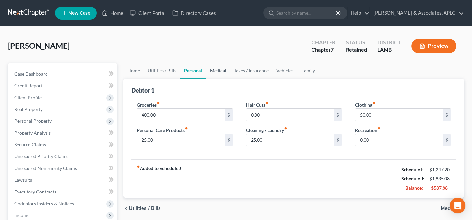
click at [210, 72] on link "Medical" at bounding box center [218, 71] width 24 height 16
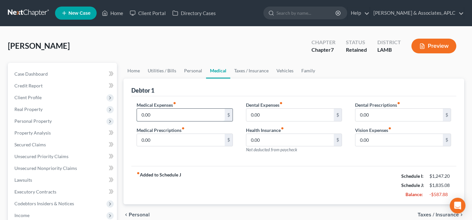
click at [183, 109] on input "0.00" at bounding box center [181, 115] width 88 height 12
type input "75.00"
click at [243, 67] on link "Taxes / Insurance" at bounding box center [251, 71] width 42 height 16
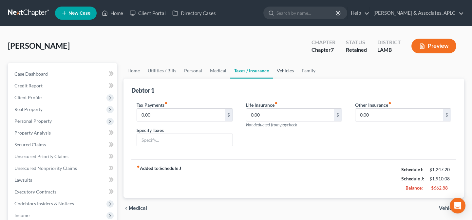
click at [282, 72] on link "Vehicles" at bounding box center [285, 71] width 25 height 16
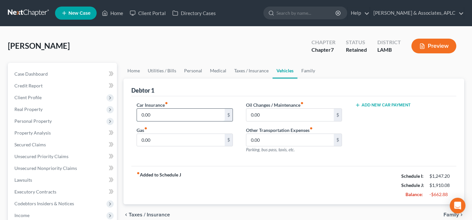
click at [181, 116] on input "0.00" at bounding box center [181, 115] width 88 height 12
type input "54.33"
type input "200.00"
type input "25.00"
click at [308, 71] on link "Family" at bounding box center [309, 71] width 22 height 16
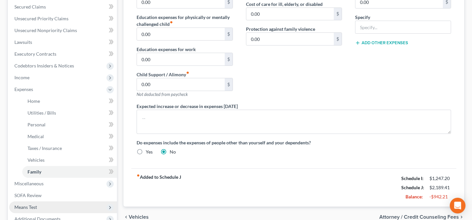
scroll to position [149, 0]
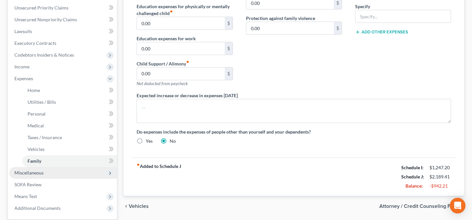
click at [41, 175] on span "Miscellaneous" at bounding box center [28, 173] width 29 height 6
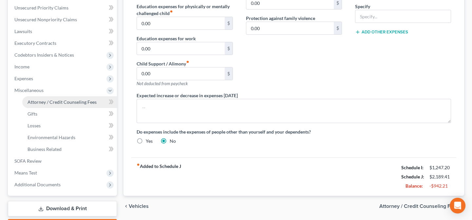
click at [46, 105] on link "Attorney / Credit Counseling Fees" at bounding box center [69, 102] width 95 height 12
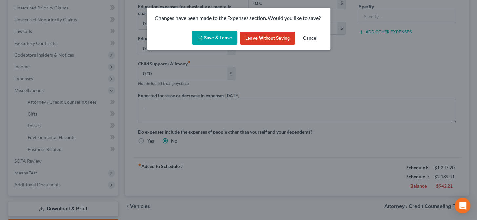
click at [224, 36] on button "Save & Leave" at bounding box center [214, 38] width 45 height 14
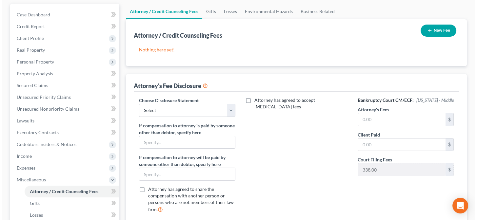
scroll to position [30, 0]
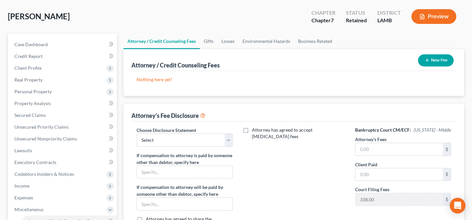
click at [436, 57] on button "New Fee" at bounding box center [436, 60] width 36 height 12
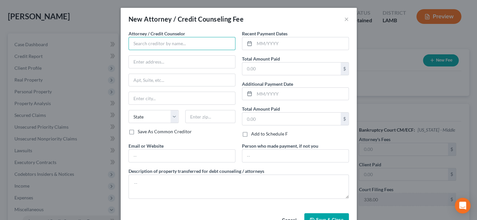
click at [165, 44] on input "text" at bounding box center [182, 43] width 107 height 13
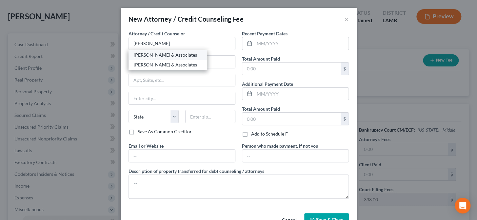
click at [162, 55] on div "Derren S. Johnson & Associates" at bounding box center [168, 55] width 68 height 7
type input "Derren S. Johnson & Associates"
type input "1200 S. Acadian Thruway"
type input "Baton Rouge"
select select "19"
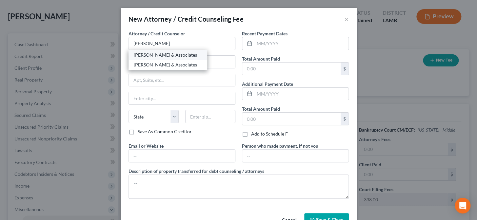
type input "70806"
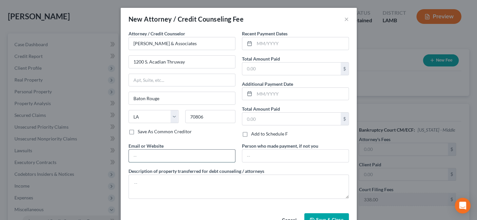
click at [156, 157] on input "text" at bounding box center [182, 156] width 106 height 12
type input "derrenjohnson@aol.com"
click at [275, 43] on input "text" at bounding box center [301, 43] width 94 height 12
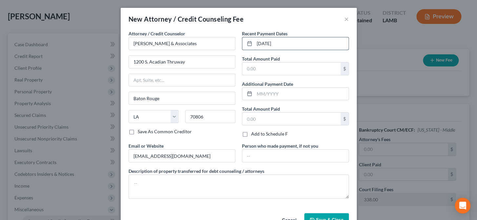
type input "09/02/2025"
type input "2,000.00"
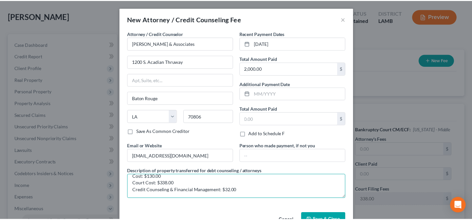
scroll to position [19, 0]
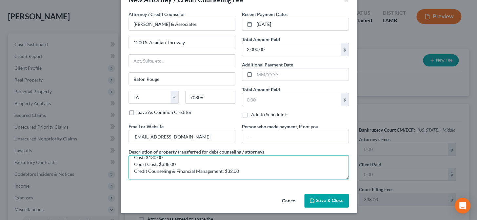
type textarea "Attorney's Fees: $1,500.00 Cost: $130.00 Court Cost: $338.00 Credit Counseling …"
click at [334, 200] on span "Save & Close" at bounding box center [330, 201] width 28 height 6
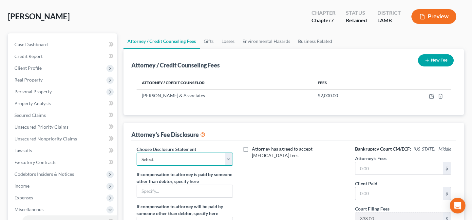
click at [175, 153] on select "Select Chapter 13 Chapter 7" at bounding box center [185, 159] width 96 height 13
select select "1"
click at [137, 153] on select "Select Chapter 13 Chapter 7" at bounding box center [185, 159] width 96 height 13
click at [392, 165] on input "text" at bounding box center [400, 168] width 88 height 12
type input "1,500.00"
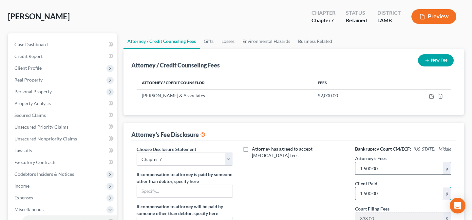
type input "1,500.00"
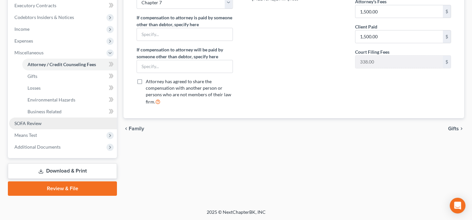
click at [41, 123] on span "SOFA Review" at bounding box center [27, 124] width 27 height 6
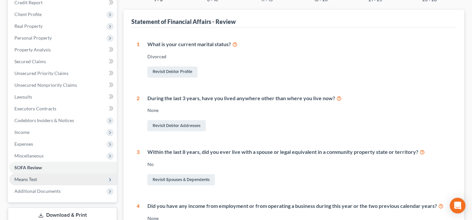
scroll to position [89, 0]
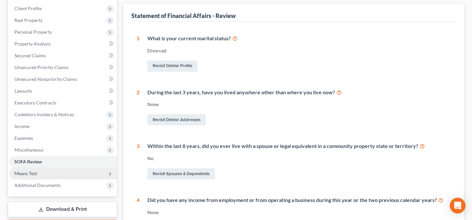
click at [27, 171] on span "Means Test" at bounding box center [25, 174] width 23 height 6
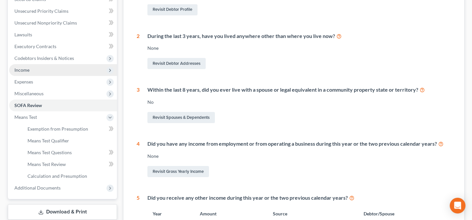
scroll to position [149, 0]
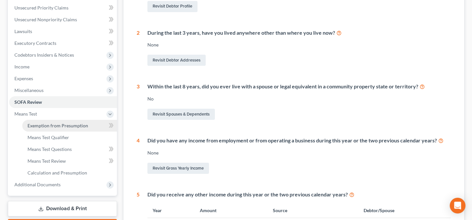
click at [41, 123] on span "Exemption from Presumption" at bounding box center [58, 126] width 61 height 6
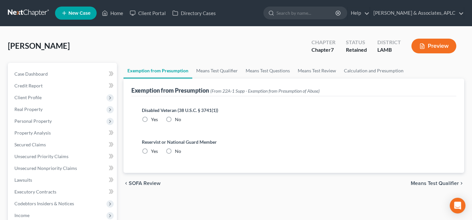
click at [175, 118] on label "No" at bounding box center [178, 119] width 6 height 7
click at [178, 118] on input "No" at bounding box center [180, 118] width 4 height 4
radio input "true"
click at [175, 150] on label "No" at bounding box center [178, 151] width 6 height 7
click at [178, 150] on input "No" at bounding box center [180, 150] width 4 height 4
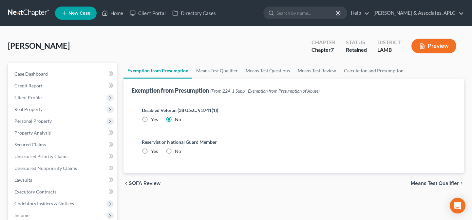
radio input "true"
click at [214, 71] on link "Means Test Qualifier" at bounding box center [216, 71] width 49 height 16
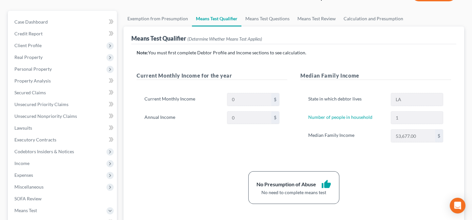
scroll to position [30, 0]
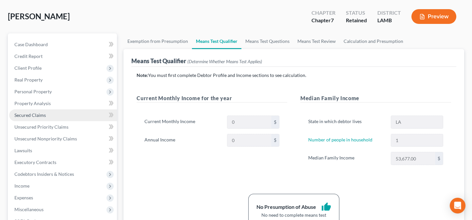
click at [33, 113] on span "Secured Claims" at bounding box center [29, 115] width 31 height 6
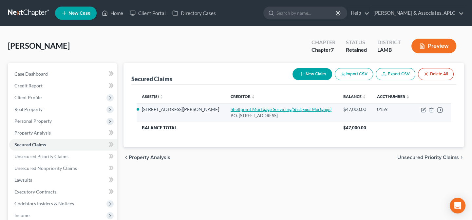
click at [251, 110] on link "Shellpoint Mortgage Servicing (Shellpoint Mortgage)" at bounding box center [281, 110] width 101 height 6
select select "4"
select select "2"
select select "3"
select select "0"
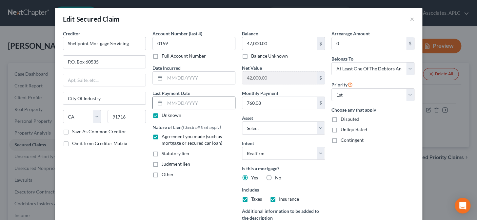
click at [166, 102] on input "text" at bounding box center [200, 103] width 70 height 12
click at [162, 115] on label "Unknown" at bounding box center [172, 115] width 20 height 7
click at [164, 115] on input "Unknown" at bounding box center [166, 114] width 4 height 4
checkbox input "false"
click at [174, 99] on input "text" at bounding box center [200, 103] width 70 height 12
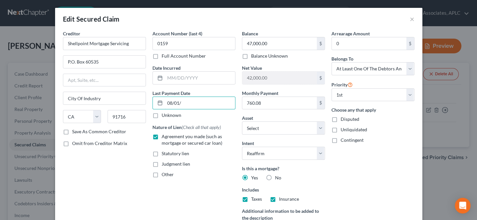
type input "08/01/2025"
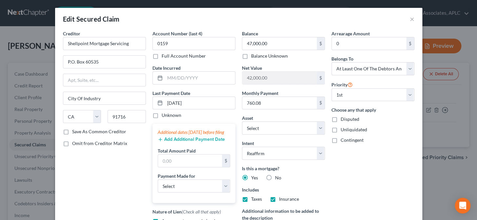
click at [183, 142] on button "Add Additional Payment Date" at bounding box center [191, 139] width 67 height 5
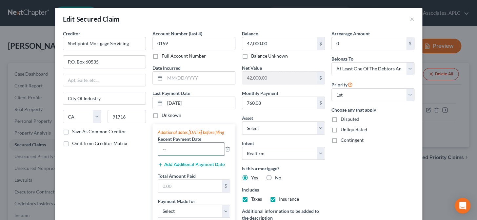
click at [181, 150] on input "text" at bounding box center [191, 149] width 67 height 12
type input "08/01/2025"
click at [185, 168] on button "Add Additional Payment Date" at bounding box center [191, 164] width 67 height 5
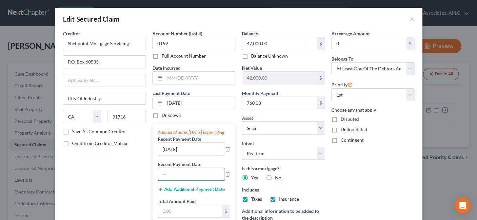
click at [182, 181] on input "text" at bounding box center [191, 174] width 67 height 12
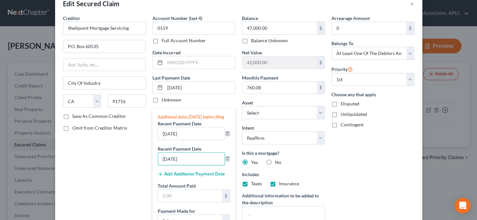
scroll to position [30, 0]
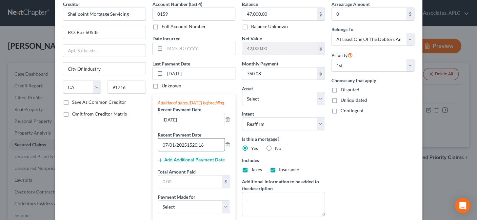
click at [213, 149] on input "07/01/20251520.16" at bounding box center [191, 145] width 67 height 12
type input "07/01/2025"
click at [204, 188] on input "text" at bounding box center [190, 182] width 64 height 12
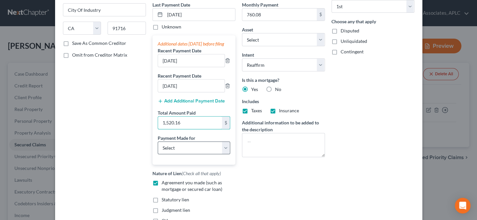
scroll to position [89, 0]
type input "1,520.16"
click at [169, 150] on select "Select Car Credit Card Loan Repayment Mortgage Other Suppliers Or Vendors" at bounding box center [194, 147] width 72 height 13
select select "3"
click at [158, 147] on select "Select Car Credit Card Loan Repayment Mortgage Other Suppliers Or Vendors" at bounding box center [194, 147] width 72 height 13
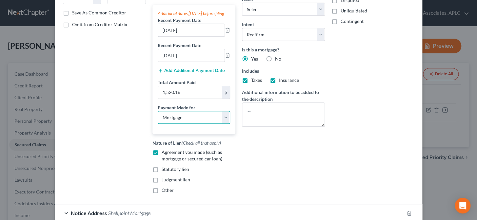
scroll to position [168, 0]
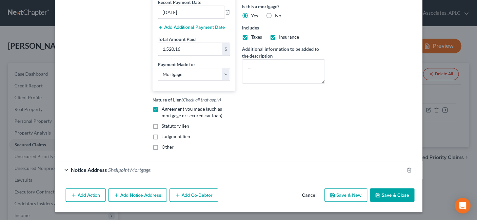
click at [397, 197] on button "Save & Close" at bounding box center [392, 195] width 45 height 14
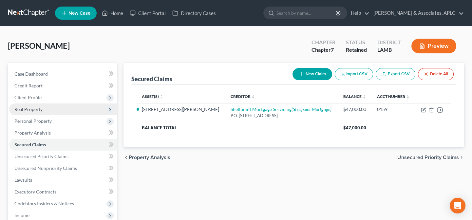
click at [32, 109] on span "Real Property" at bounding box center [28, 110] width 28 height 6
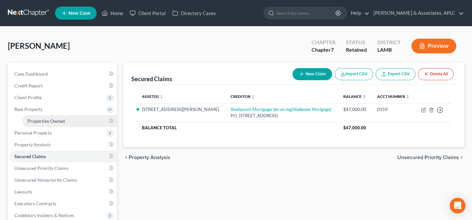
click at [38, 120] on span "Properties Owned" at bounding box center [46, 121] width 37 height 6
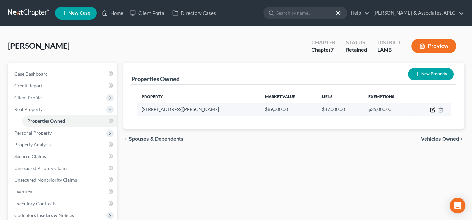
click at [433, 110] on icon "button" at bounding box center [432, 110] width 5 height 5
select select "19"
select select "3"
select select "0"
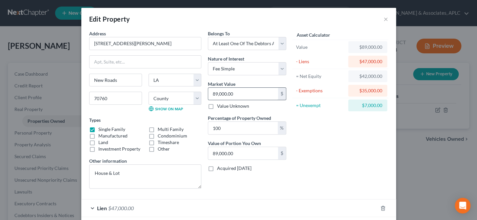
click at [240, 94] on input "89,000.00" at bounding box center [243, 94] width 70 height 12
type input "8"
type input "8.00"
type input "86"
type input "86.00"
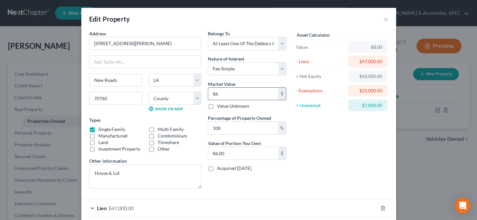
type input "862"
type input "862.00"
type input "8620"
type input "8,620.00"
type input "8,6200"
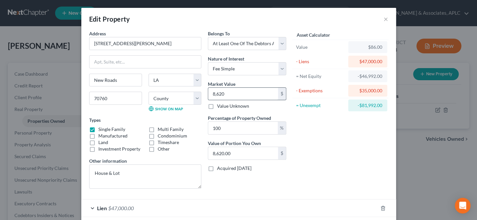
type input "86,200.00"
click at [361, 132] on div "Asset Calculator Value $86,200.00 - Liens $47,000.00 = Net Equity $39,200.00 - …" at bounding box center [340, 112] width 102 height 164
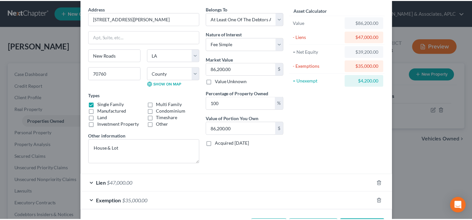
scroll to position [50, 0]
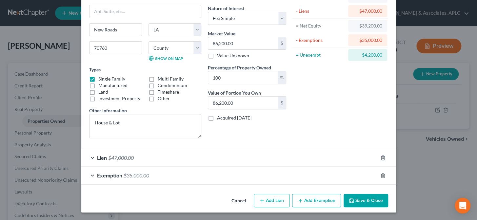
click at [357, 200] on button "Save & Close" at bounding box center [366, 201] width 45 height 14
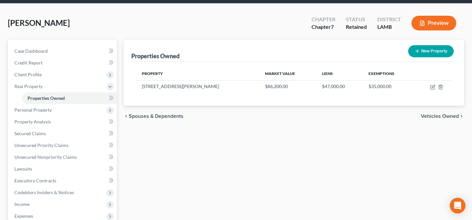
scroll to position [0, 0]
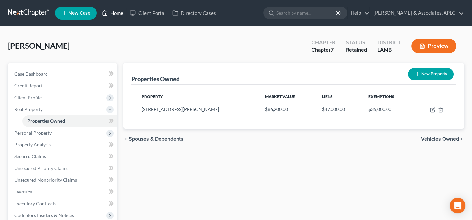
click at [121, 13] on link "Home" at bounding box center [113, 13] width 28 height 12
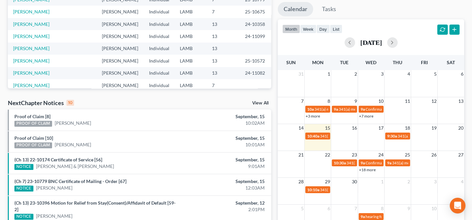
scroll to position [119, 0]
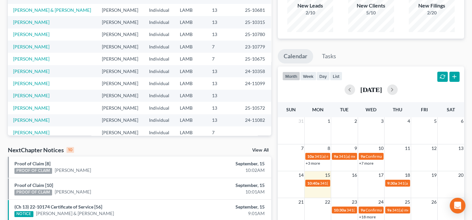
scroll to position [71, 0]
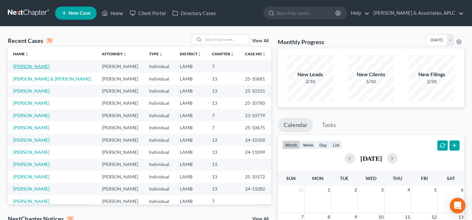
click at [25, 66] on link "[PERSON_NAME]" at bounding box center [31, 67] width 36 height 6
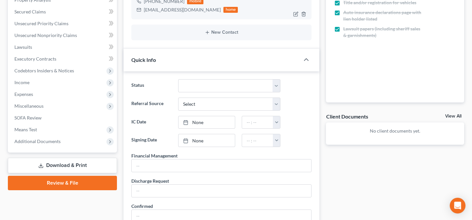
scroll to position [149, 0]
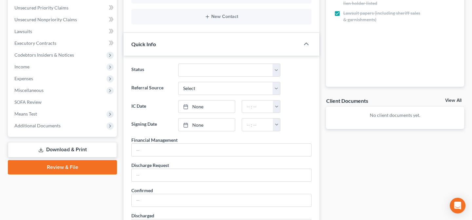
click at [58, 148] on link "Download & Print" at bounding box center [62, 149] width 109 height 15
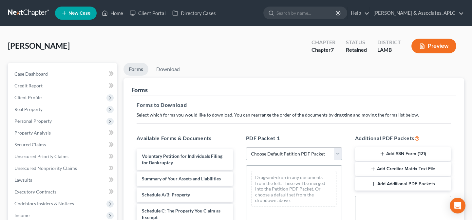
click at [277, 155] on select "Choose Default Petition PDF Packet Complete Bankruptcy Petition (all forms and …" at bounding box center [294, 154] width 96 height 13
select select "0"
click at [246, 148] on select "Choose Default Petition PDF Packet Complete Bankruptcy Petition (all forms and …" at bounding box center [294, 154] width 96 height 13
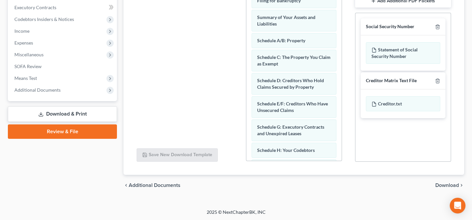
click at [442, 184] on span "Download" at bounding box center [448, 185] width 24 height 5
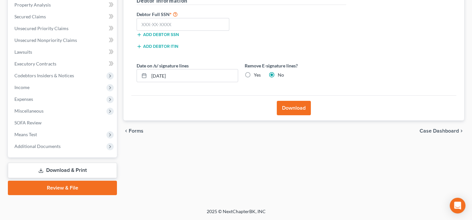
scroll to position [128, 0]
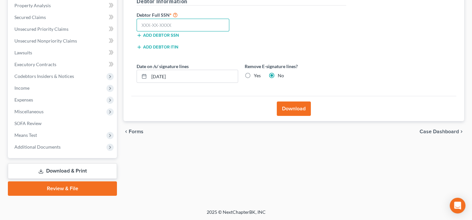
click at [171, 25] on input "text" at bounding box center [183, 25] width 93 height 13
type input "435-21-5918"
click at [289, 107] on button "Download" at bounding box center [294, 109] width 34 height 14
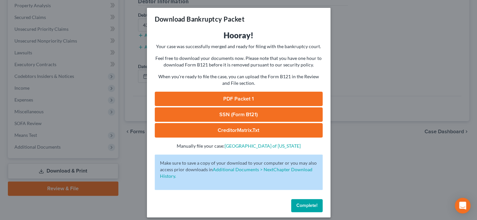
click at [253, 94] on link "PDF Packet 1" at bounding box center [239, 99] width 168 height 14
click at [218, 111] on link "SSN (Form B121)" at bounding box center [239, 115] width 168 height 14
click at [301, 203] on span "Complete!" at bounding box center [306, 206] width 21 height 6
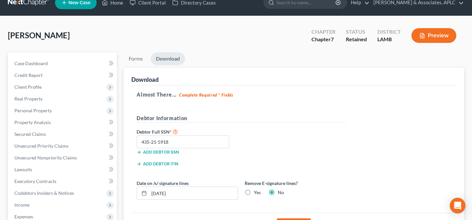
scroll to position [0, 0]
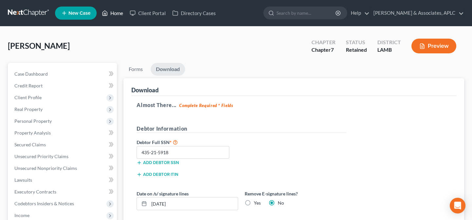
click at [117, 14] on link "Home" at bounding box center [113, 13] width 28 height 12
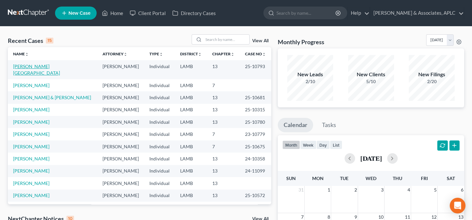
drag, startPoint x: 19, startPoint y: 65, endPoint x: 66, endPoint y: 108, distance: 63.1
click at [19, 65] on link "[PERSON_NAME][GEOGRAPHIC_DATA]" at bounding box center [36, 70] width 47 height 12
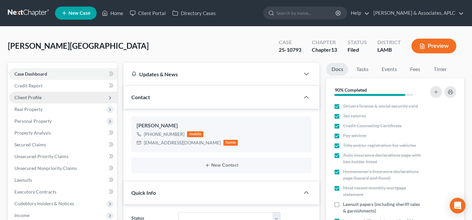
click at [36, 96] on span "Client Profile" at bounding box center [27, 98] width 27 height 6
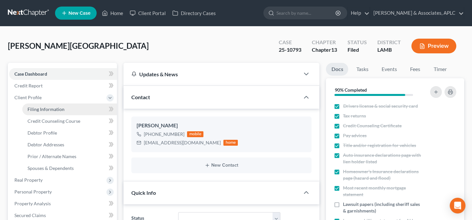
click at [44, 109] on span "Filing Information" at bounding box center [46, 110] width 37 height 6
select select "1"
select select "0"
select select "3"
select select "19"
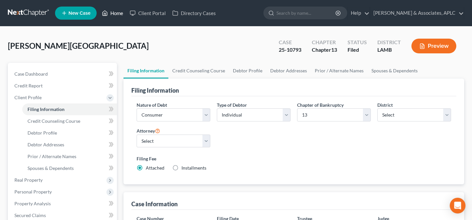
click at [120, 12] on link "Home" at bounding box center [113, 13] width 28 height 12
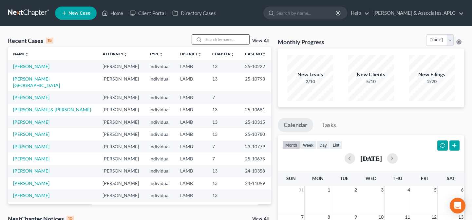
click at [216, 43] on input "search" at bounding box center [227, 40] width 46 height 10
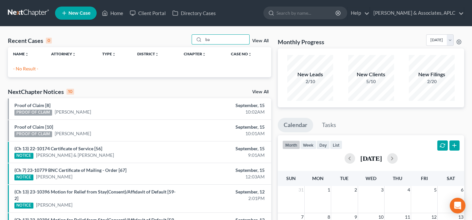
type input "b"
